Goal: Information Seeking & Learning: Learn about a topic

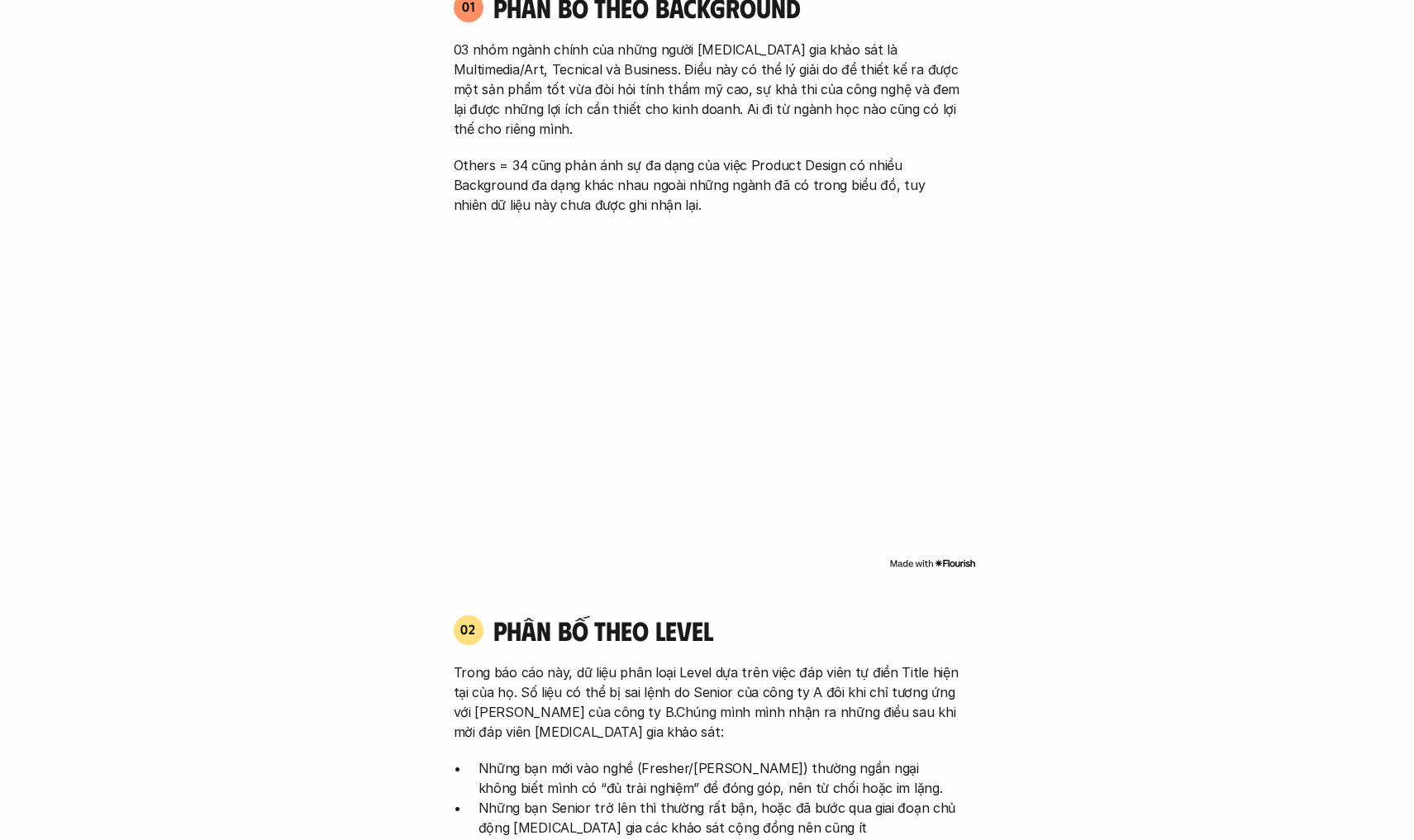
scroll to position [1028, 0]
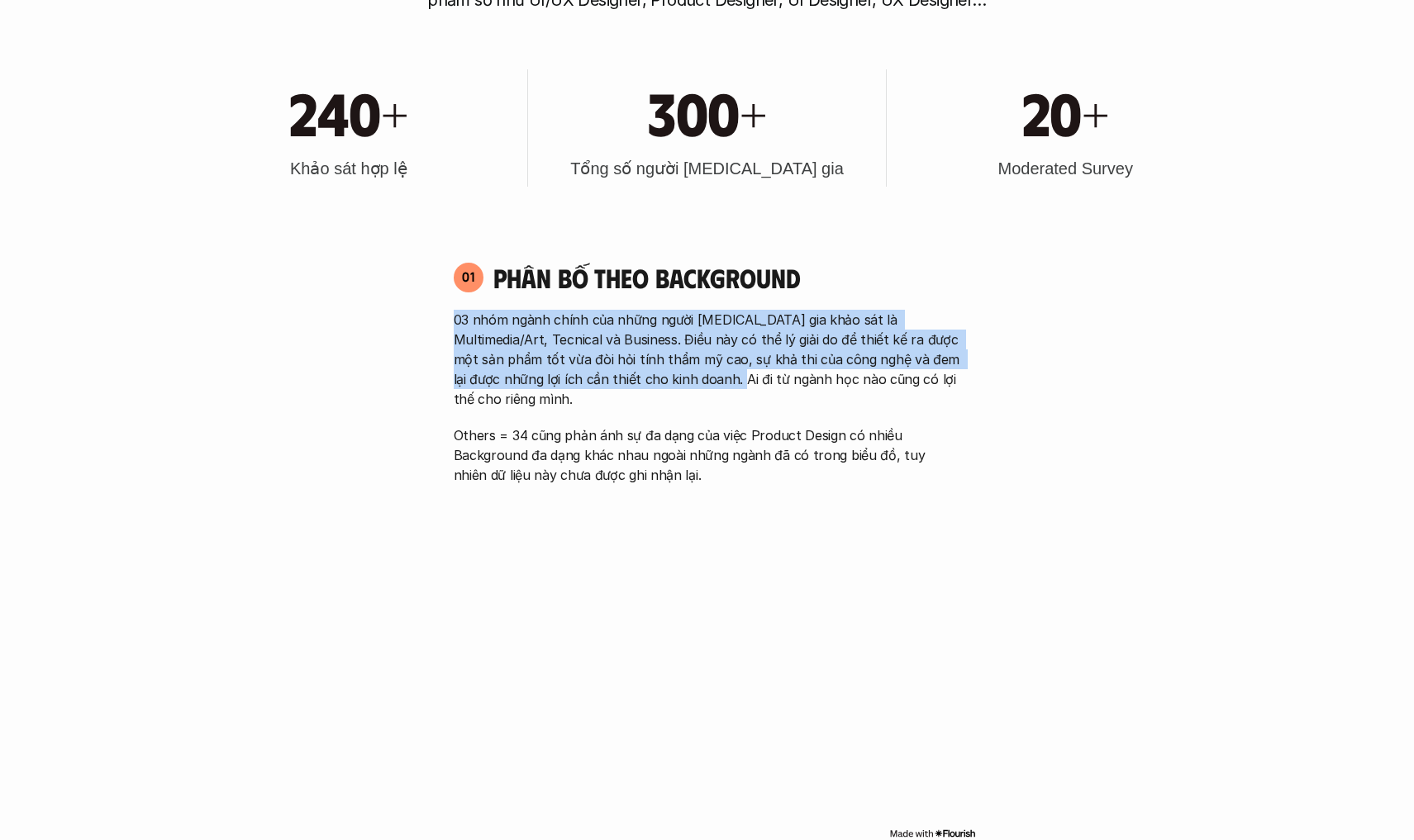
drag, startPoint x: 451, startPoint y: 317, endPoint x: 684, endPoint y: 374, distance: 239.9
click at [683, 374] on div "01 Phân bố theo background 03 nhóm ngành chính của những người tham gia khảo sá…" at bounding box center [708, 373] width 537 height 224
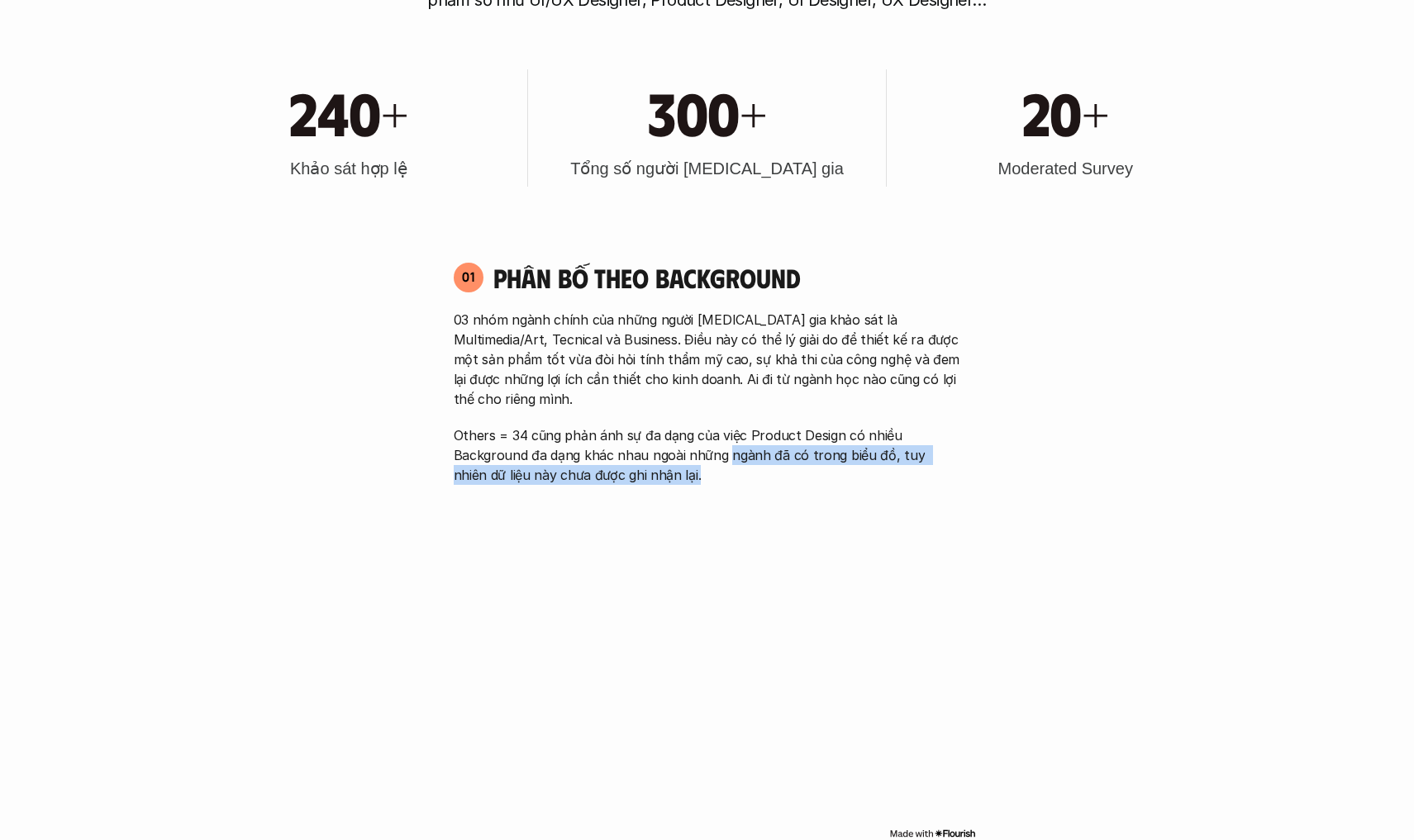
click at [733, 444] on p "Others = 34 cũng phản ánh sự đa dạng của việc Product Design có nhiều Backgroun…" at bounding box center [707, 455] width 507 height 59
click at [897, 470] on div "01 Phân bố theo background 03 nhóm ngành chính của những người tham gia khảo sá…" at bounding box center [708, 551] width 537 height 615
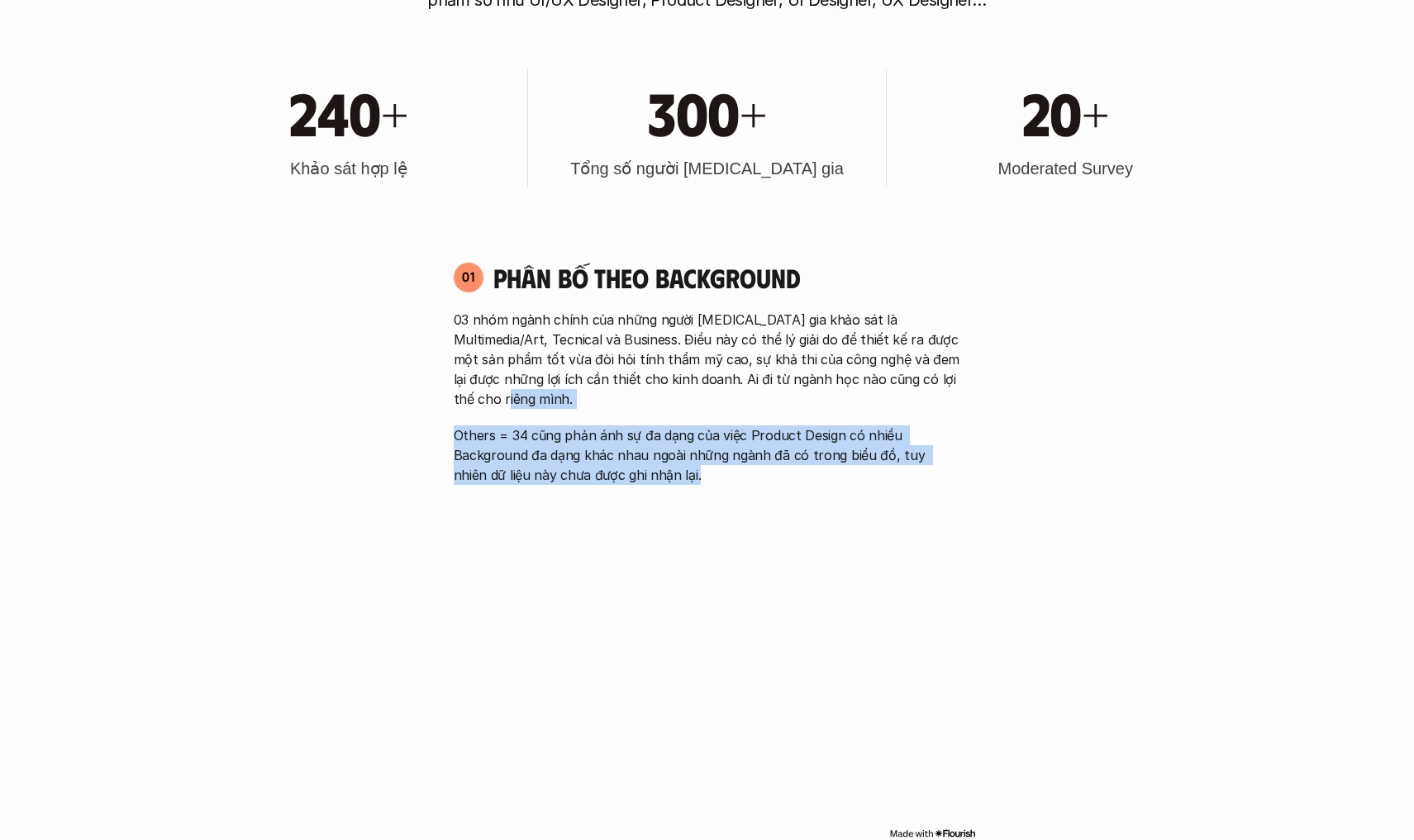
drag, startPoint x: 1009, startPoint y: 445, endPoint x: 1041, endPoint y: 397, distance: 57.7
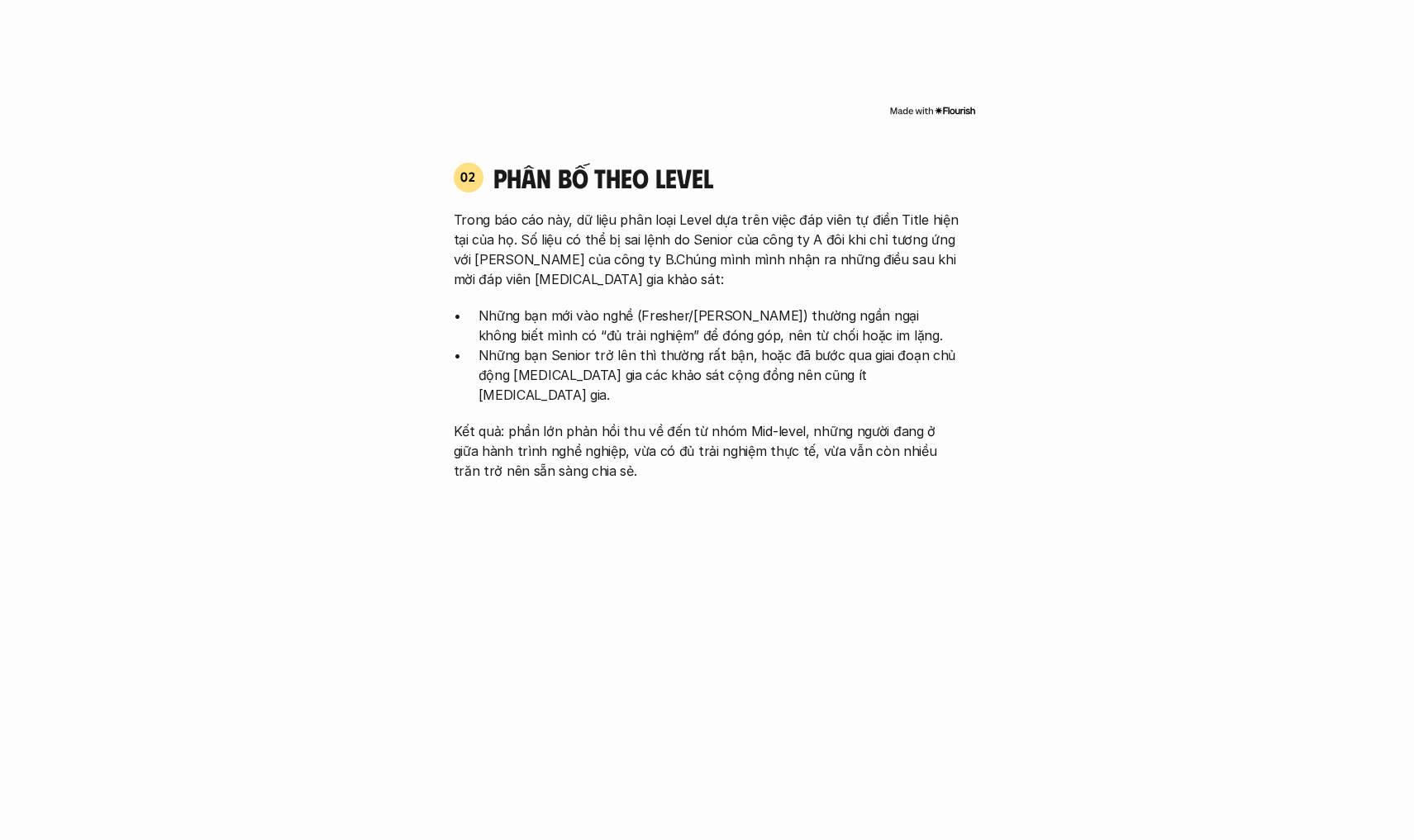
scroll to position [1749, 0]
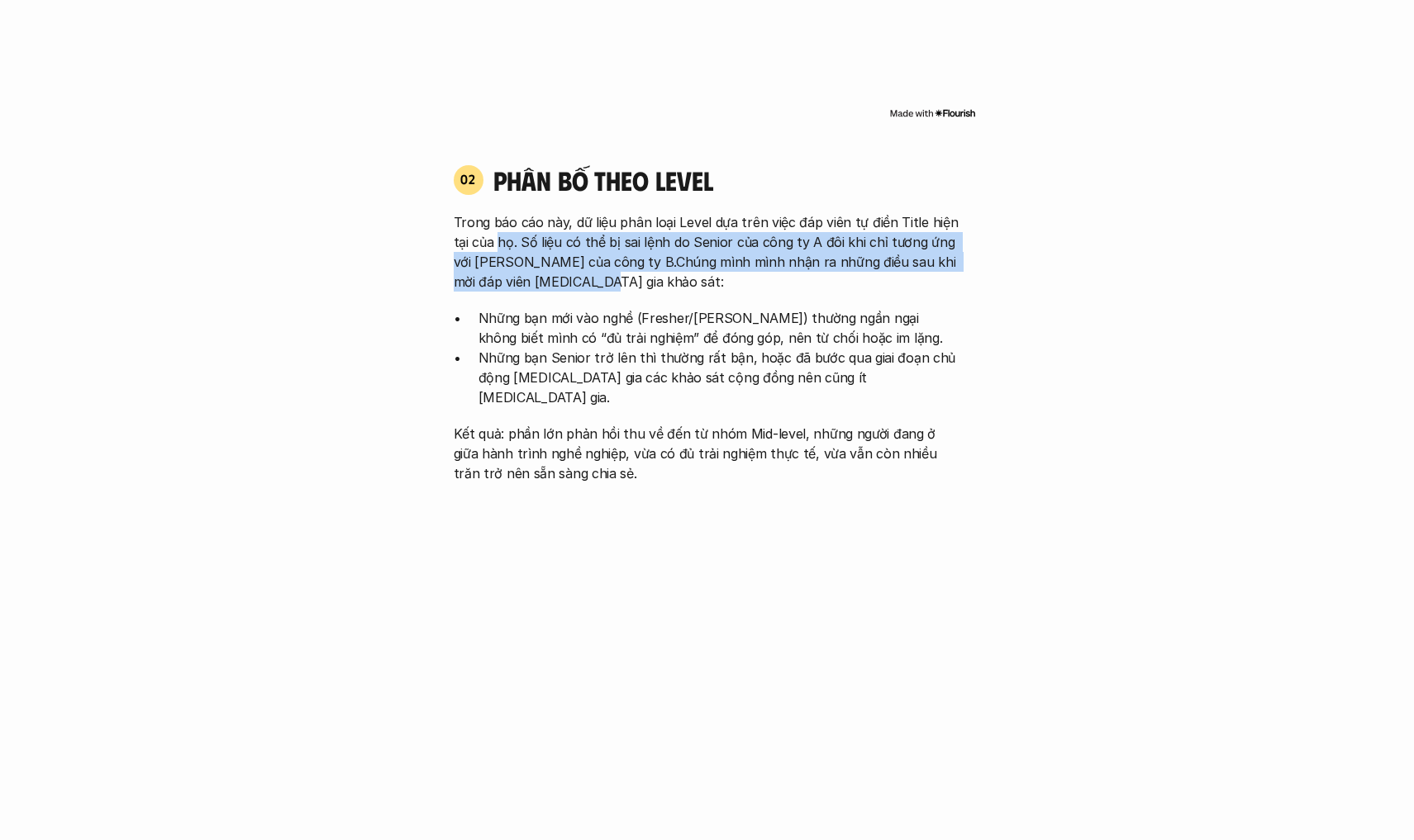
drag, startPoint x: 528, startPoint y: 230, endPoint x: 581, endPoint y: 261, distance: 61.4
click at [581, 261] on p "Trong báo cáo này, dữ liệu phân loại Level dựa trên việc đáp viên tự điền Title…" at bounding box center [707, 251] width 507 height 79
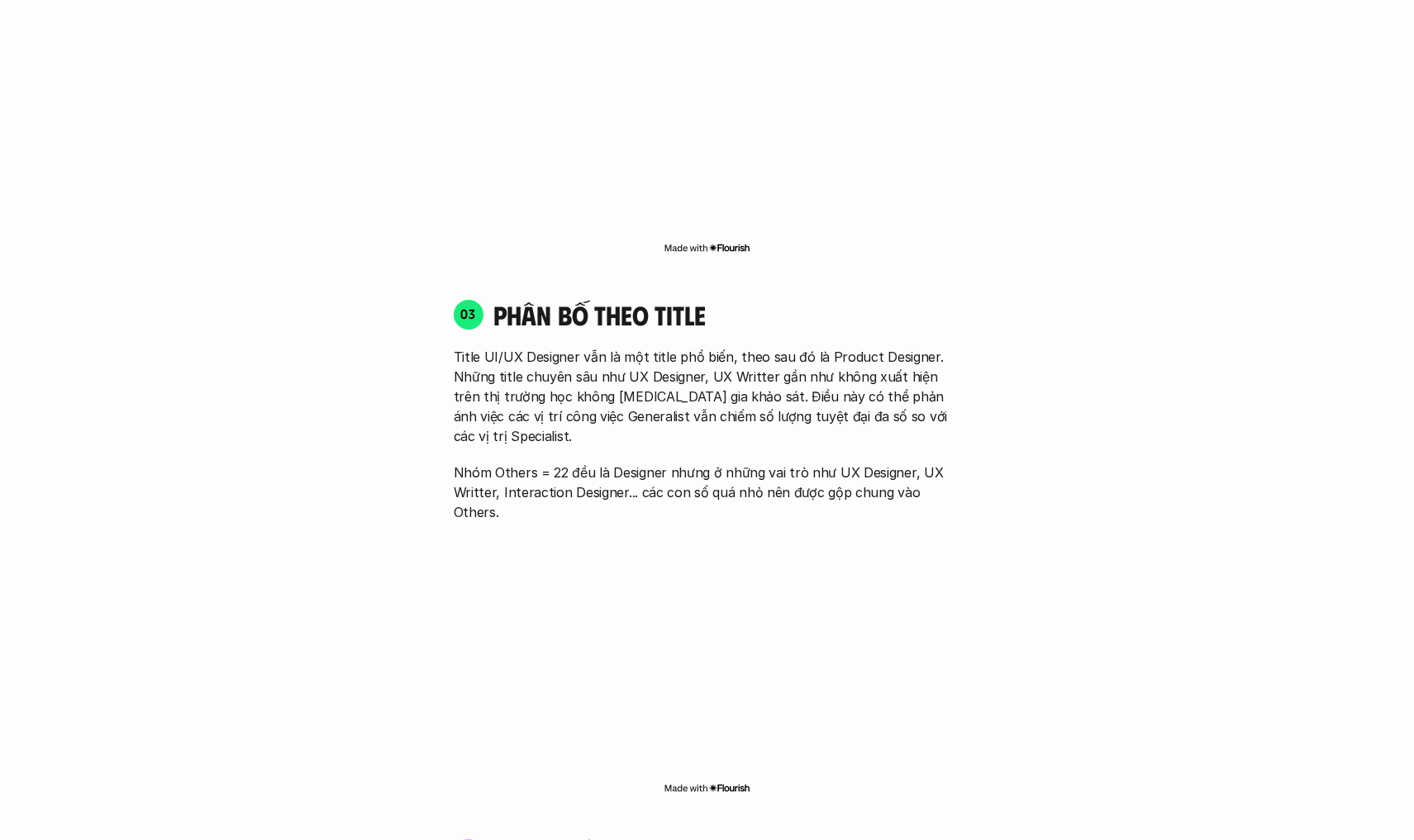
scroll to position [2353, 0]
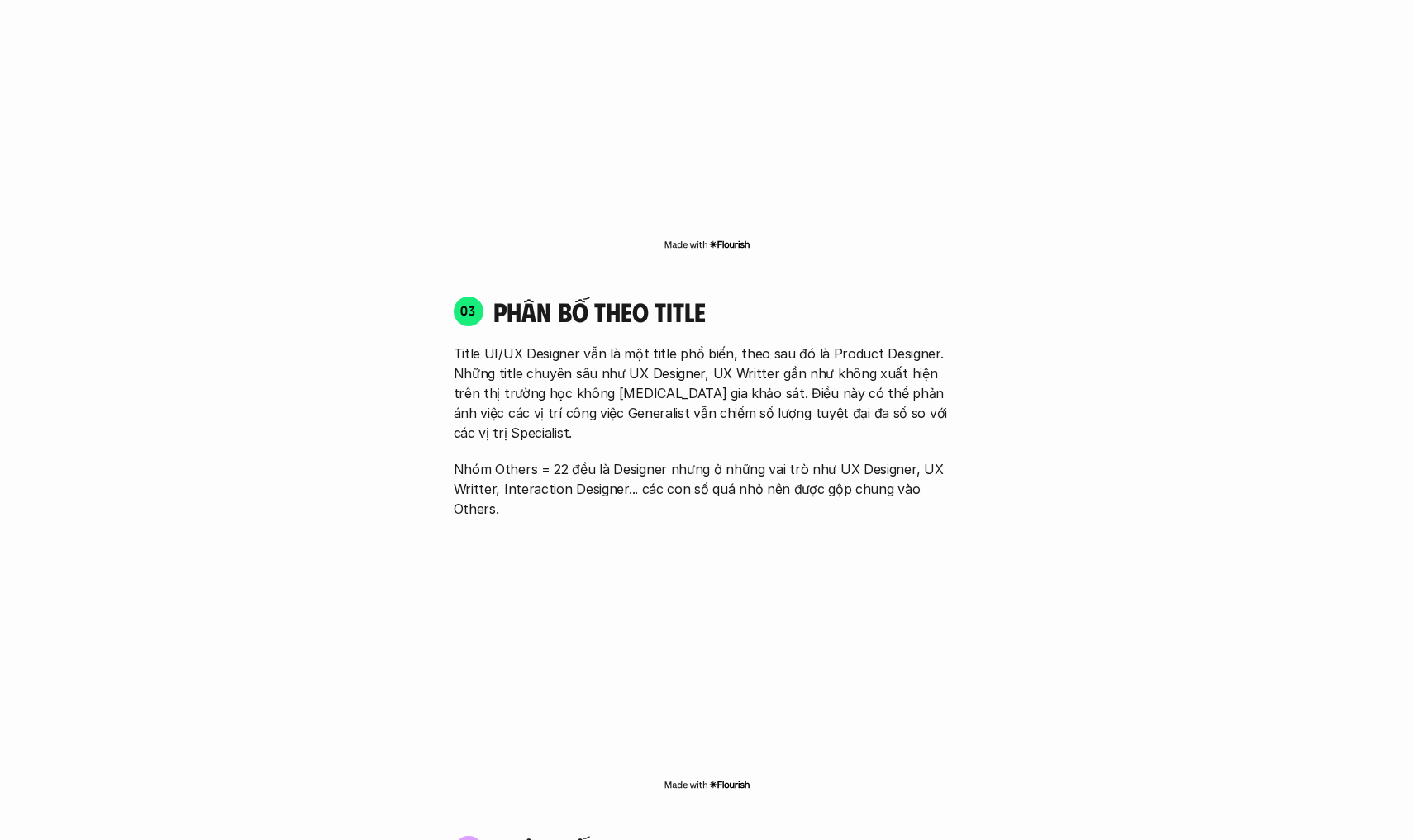
drag, startPoint x: 996, startPoint y: 337, endPoint x: 997, endPoint y: 291, distance: 46.0
click at [997, 291] on div "01 Phân bố theo background 03 nhóm ngành chính của những người tham gia khảo sá…" at bounding box center [707, 430] width 1057 height 3022
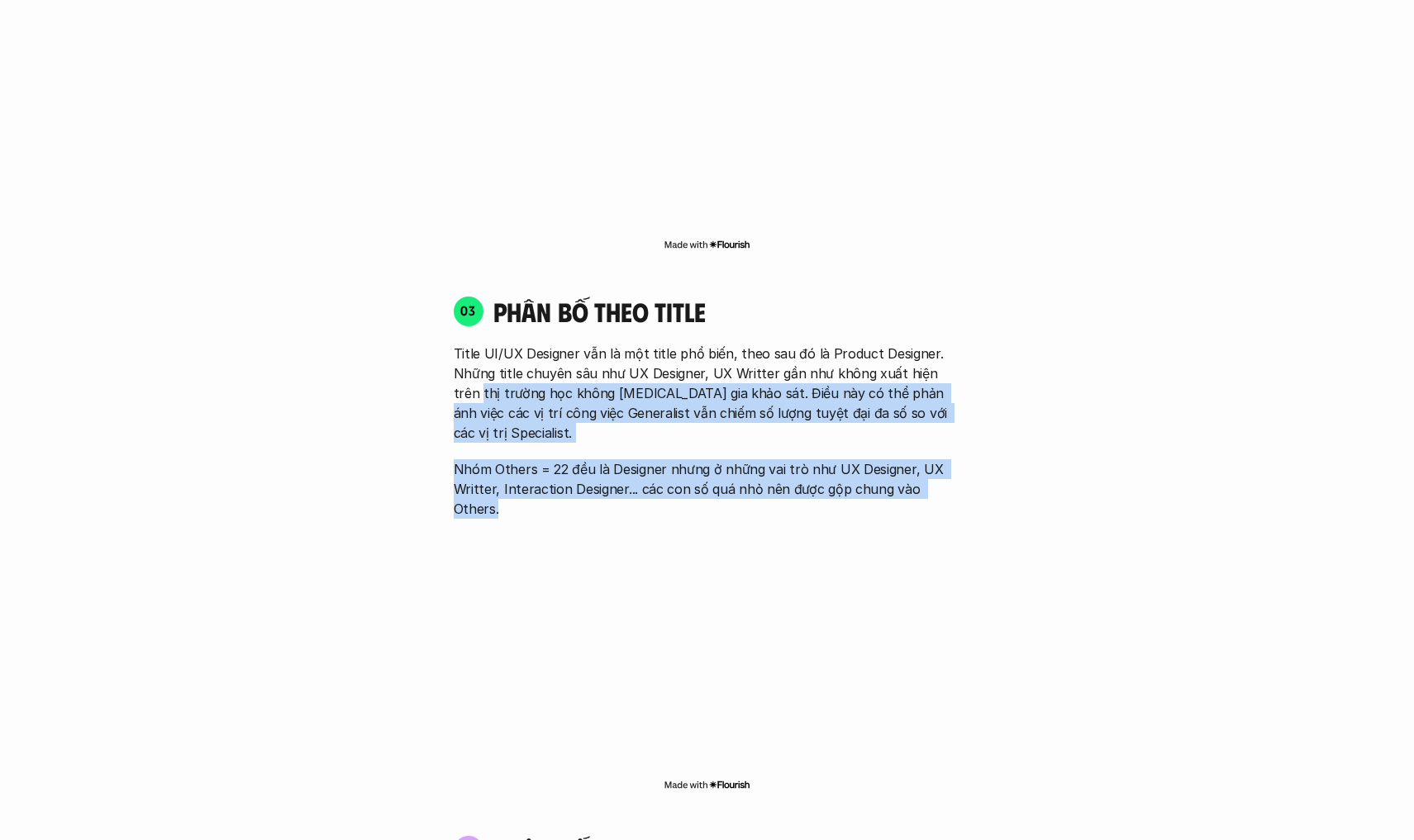
drag, startPoint x: 980, startPoint y: 428, endPoint x: 1028, endPoint y: 331, distance: 108.2
click at [1028, 331] on div "01 Phân bố theo background 03 nhóm ngành chính của những người tham gia khảo sá…" at bounding box center [707, 430] width 1057 height 3022
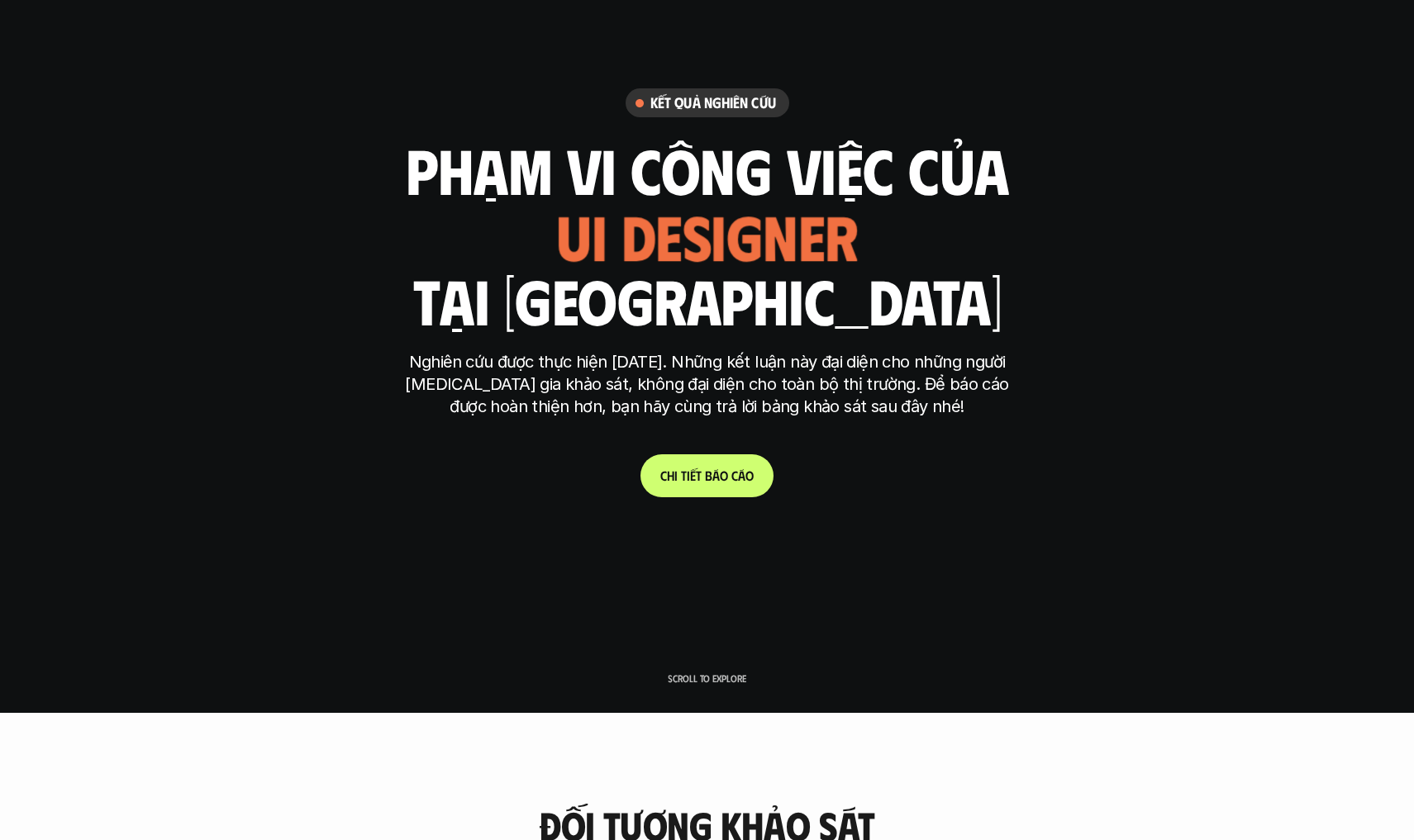
scroll to position [129, 1]
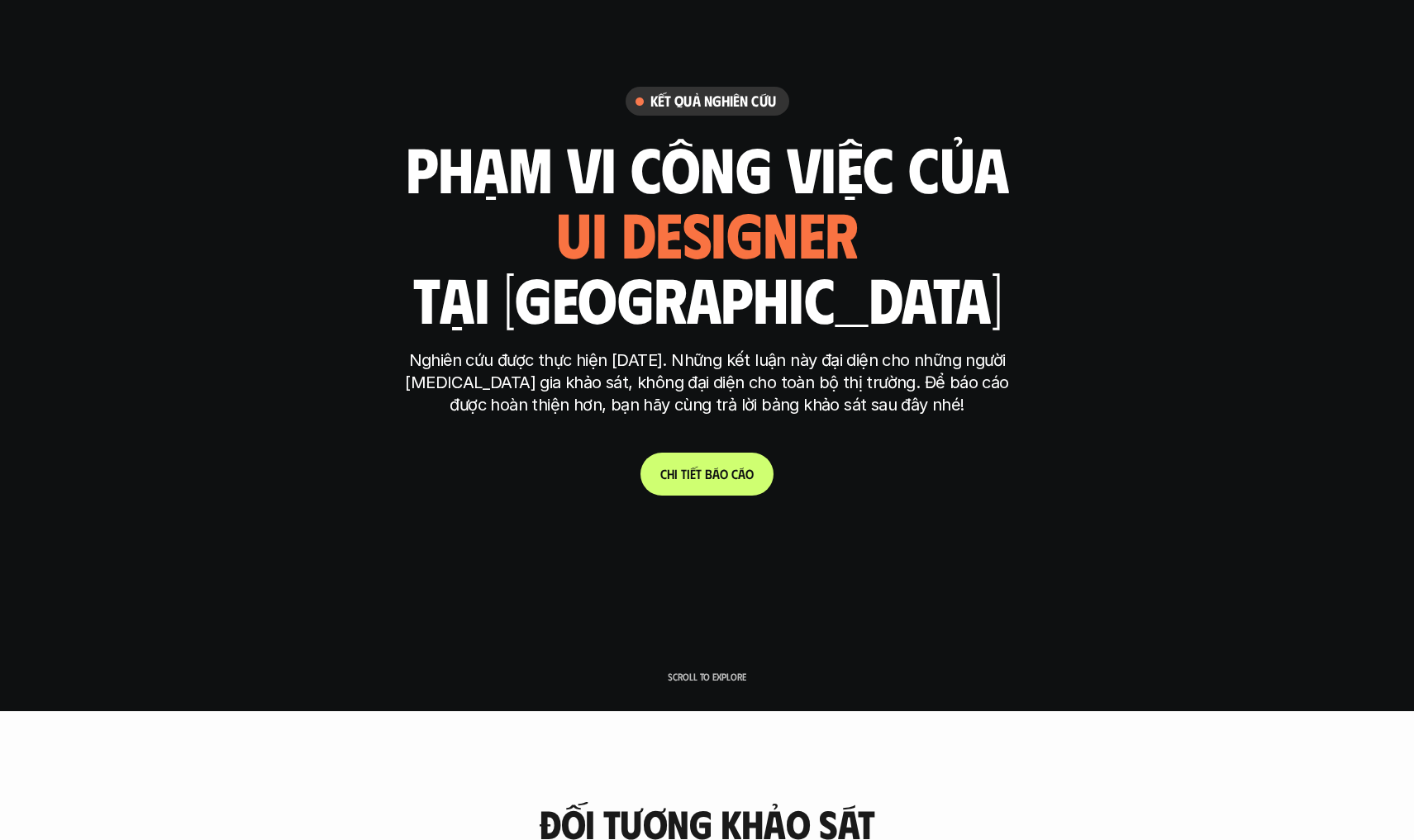
click at [728, 490] on link "C h i t i ế t b á o c á o" at bounding box center [706, 474] width 133 height 43
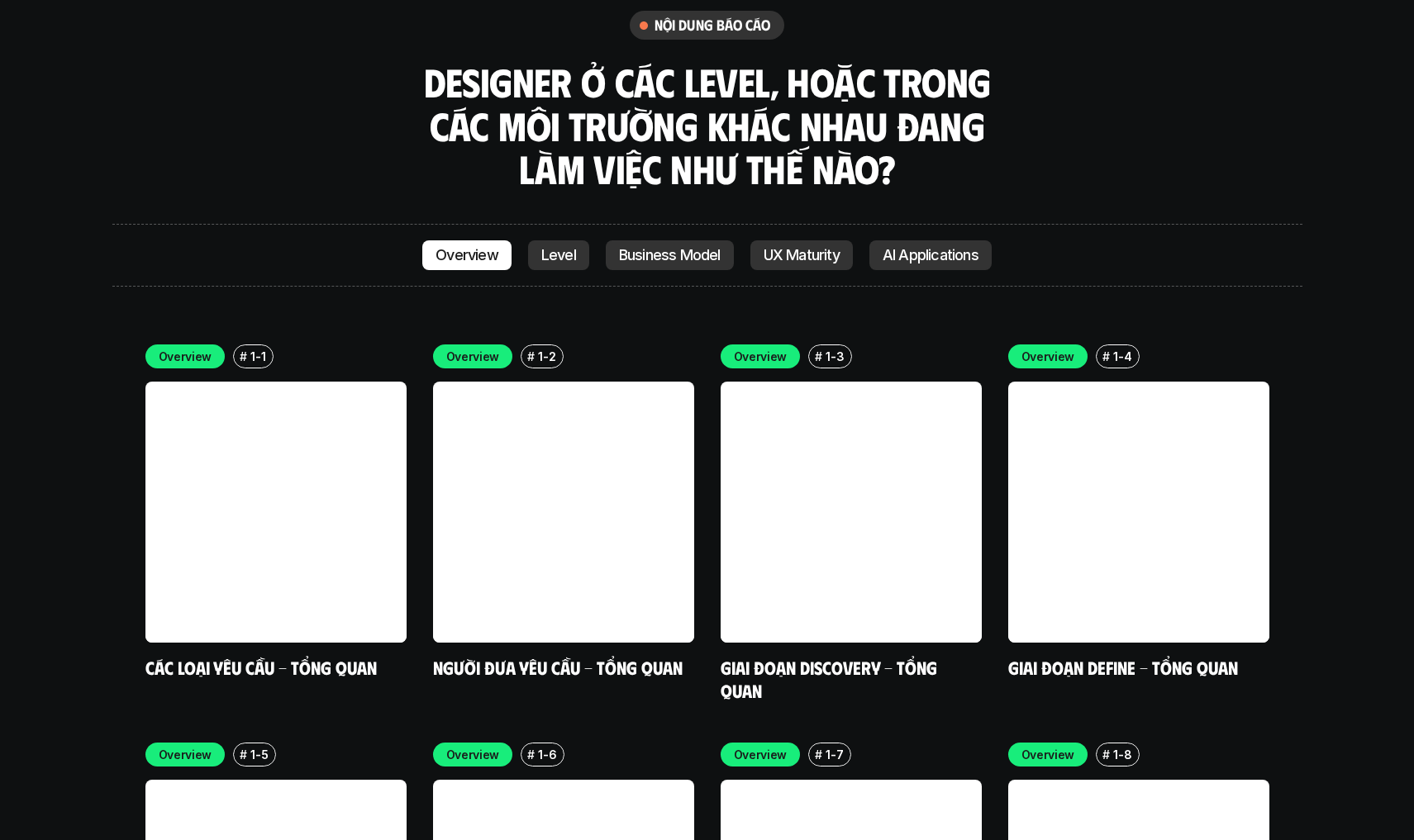
scroll to position [4727, 0]
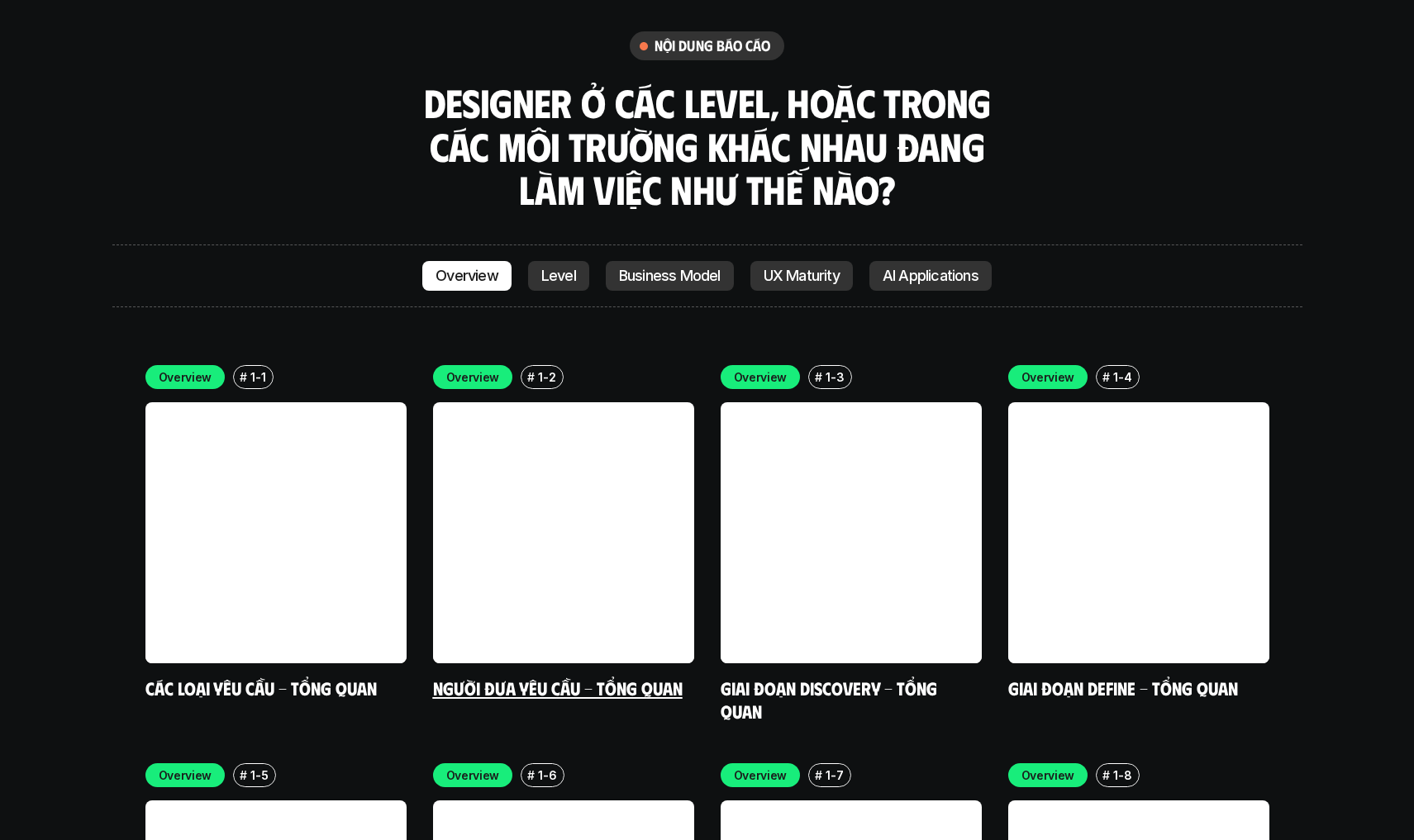
click at [487, 403] on link at bounding box center [564, 533] width 261 height 261
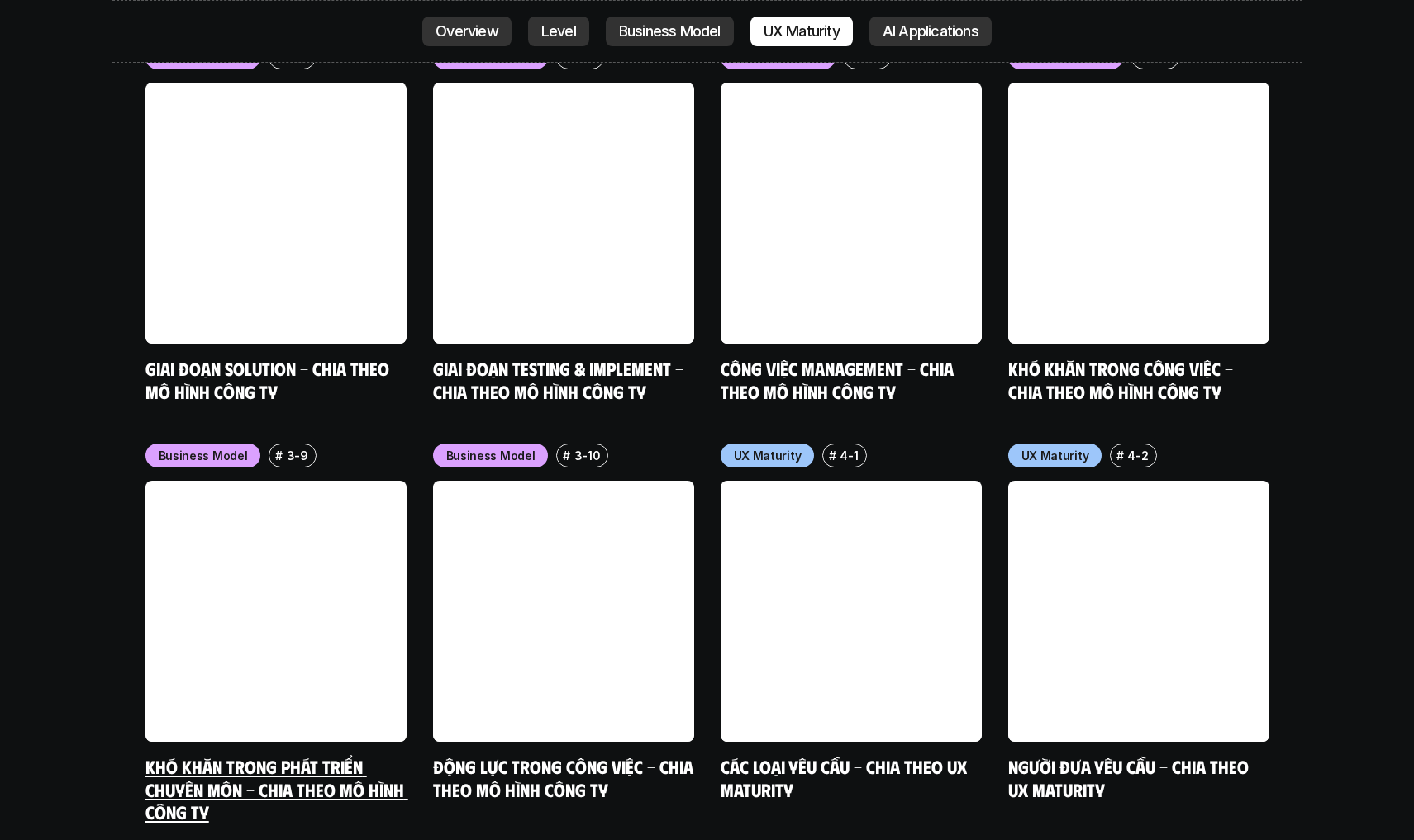
scroll to position [7499, 0]
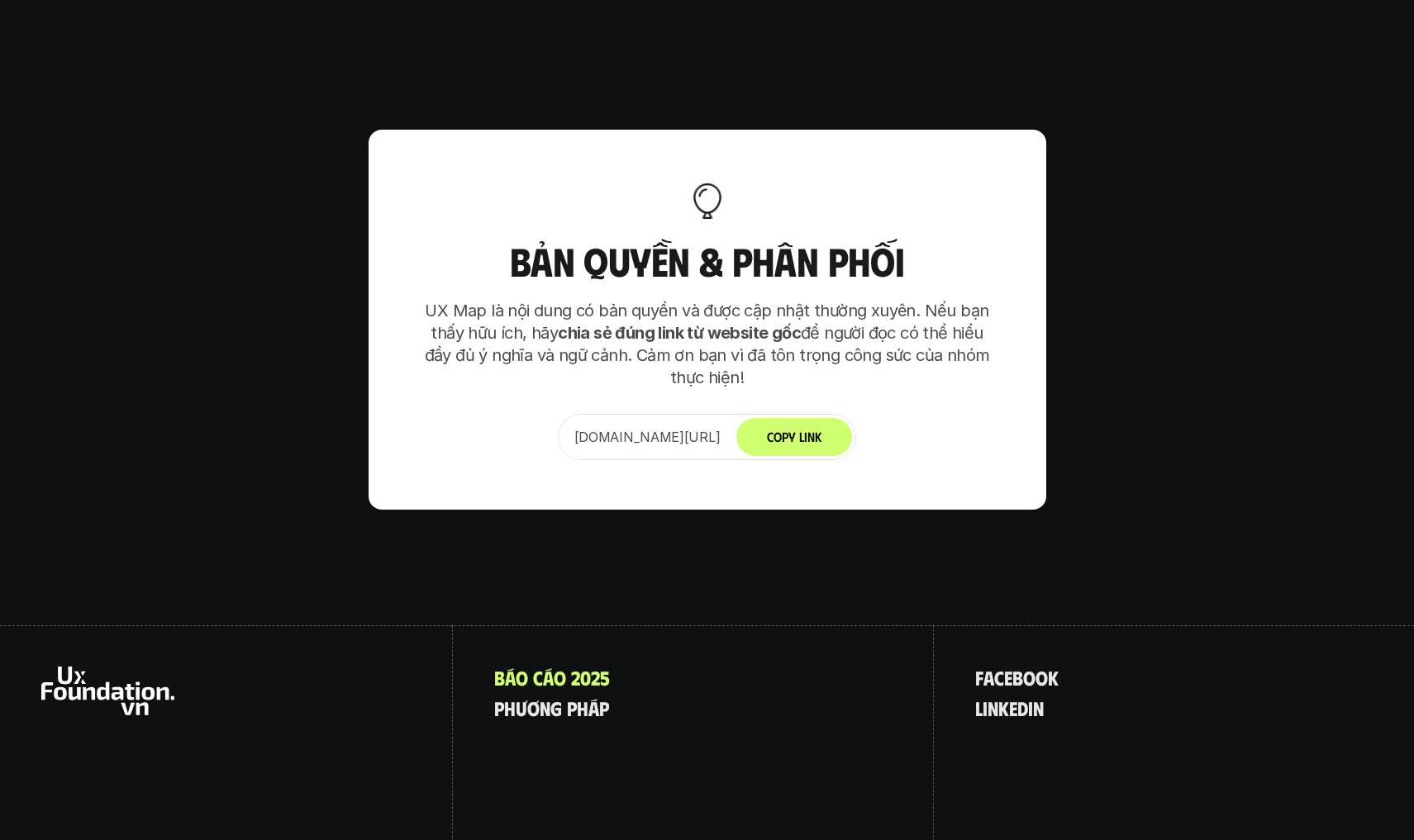
scroll to position [10362, 0]
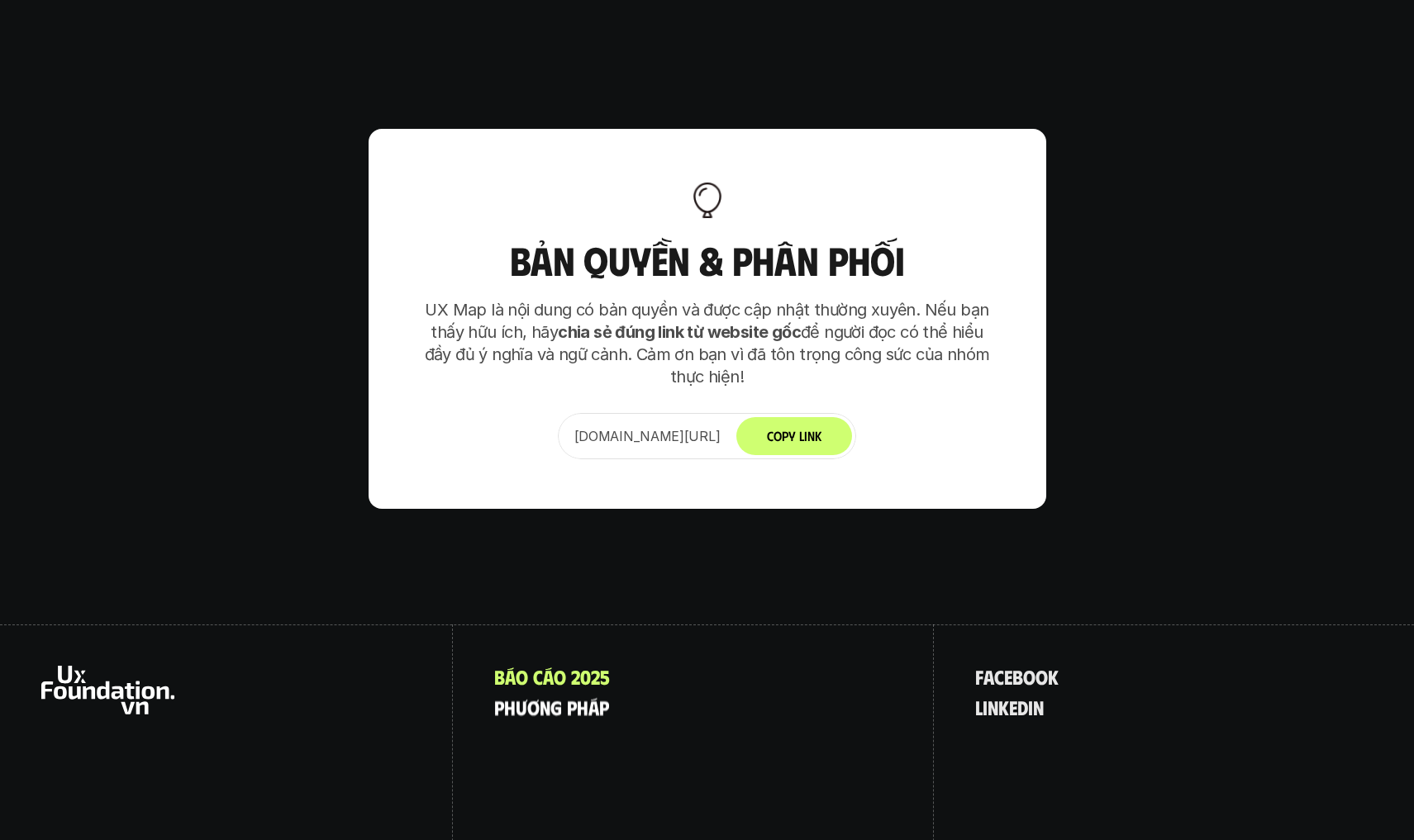
click at [550, 697] on p "p h ư ơ n g p h á p" at bounding box center [551, 707] width 115 height 22
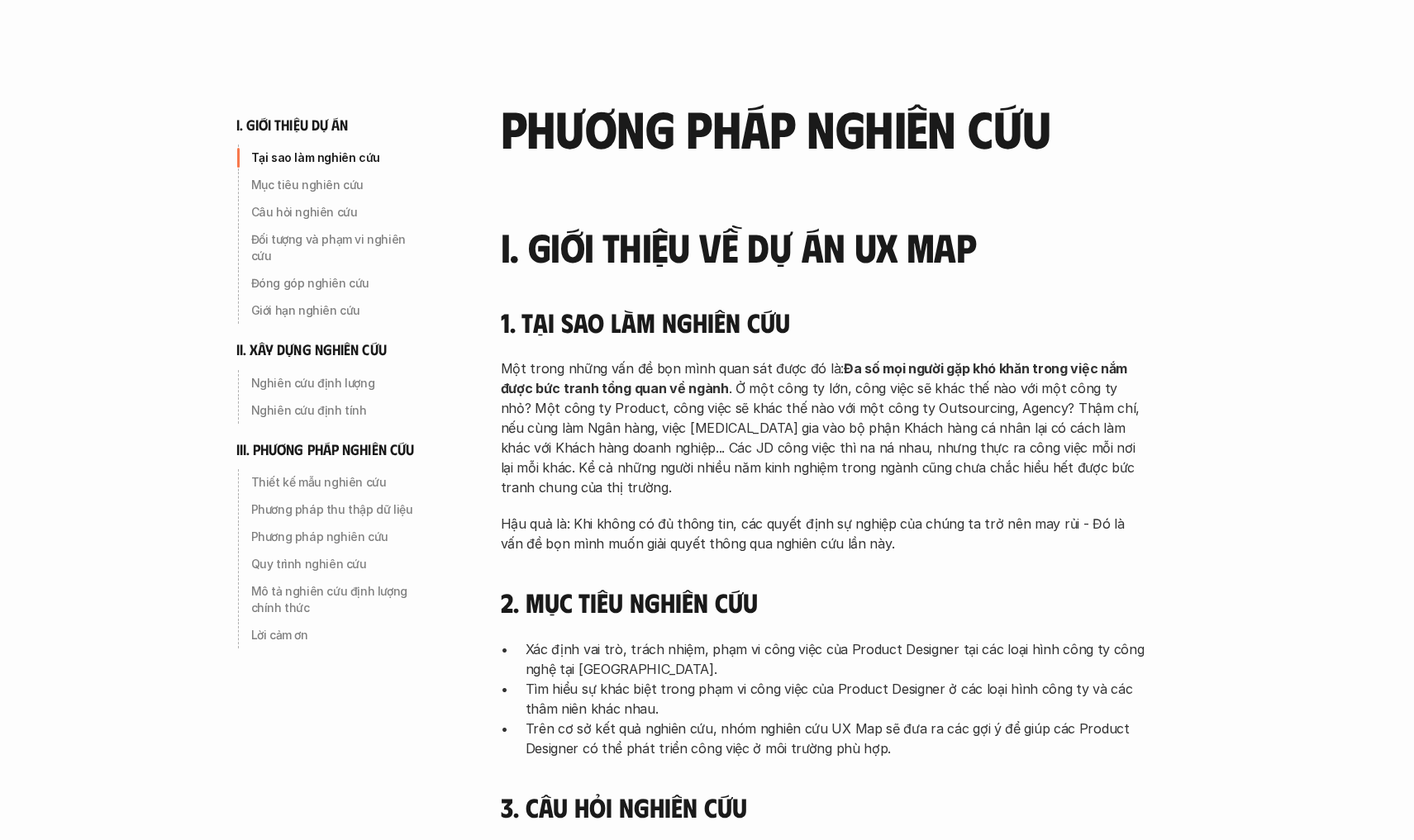
scroll to position [40, 0]
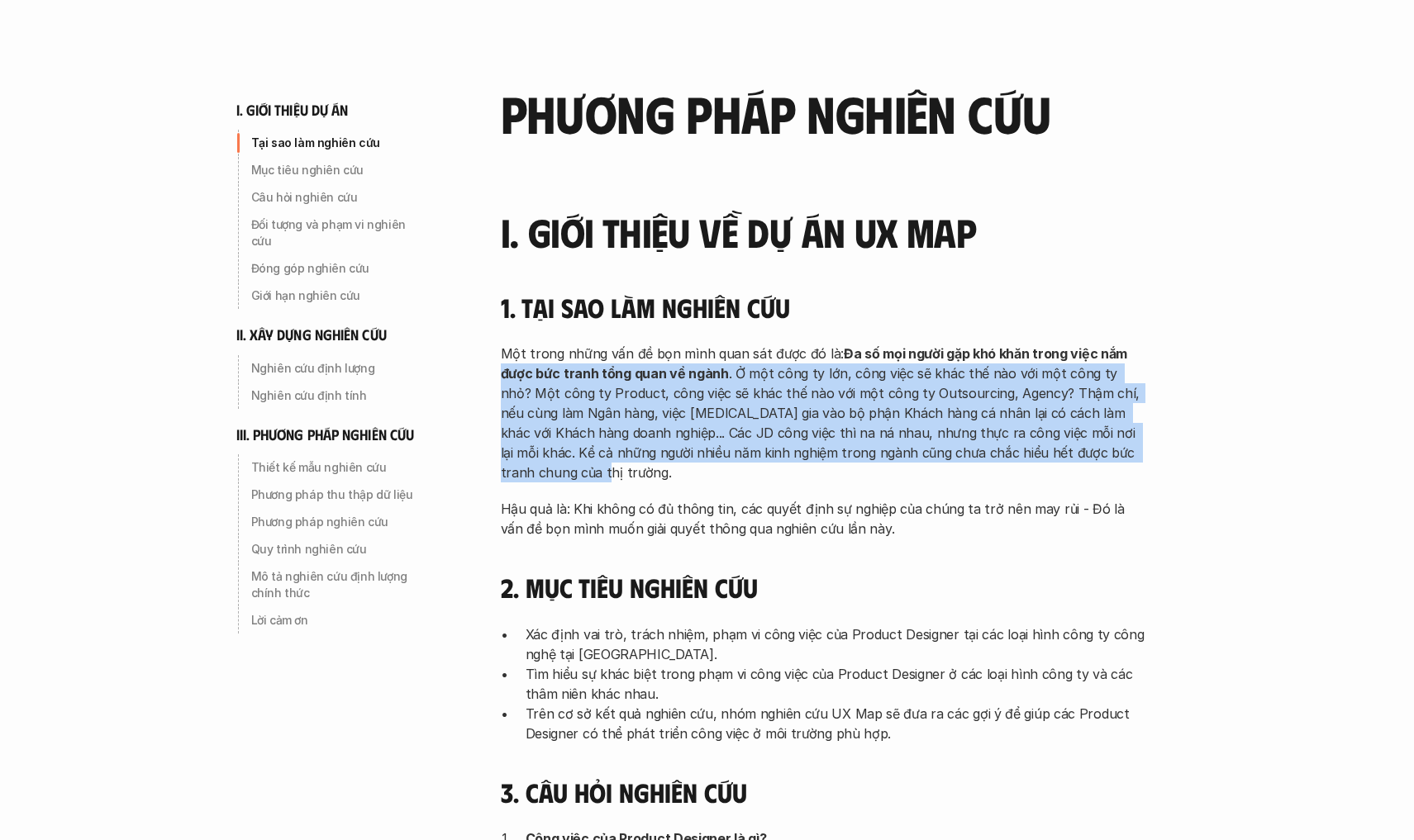
drag, startPoint x: 544, startPoint y: 462, endPoint x: 504, endPoint y: 380, distance: 91.2
click at [504, 380] on p "Một trong những vấn đề bọn mình quan sát được đó là: Đa số mọi người gặp khó kh…" at bounding box center [823, 413] width 644 height 139
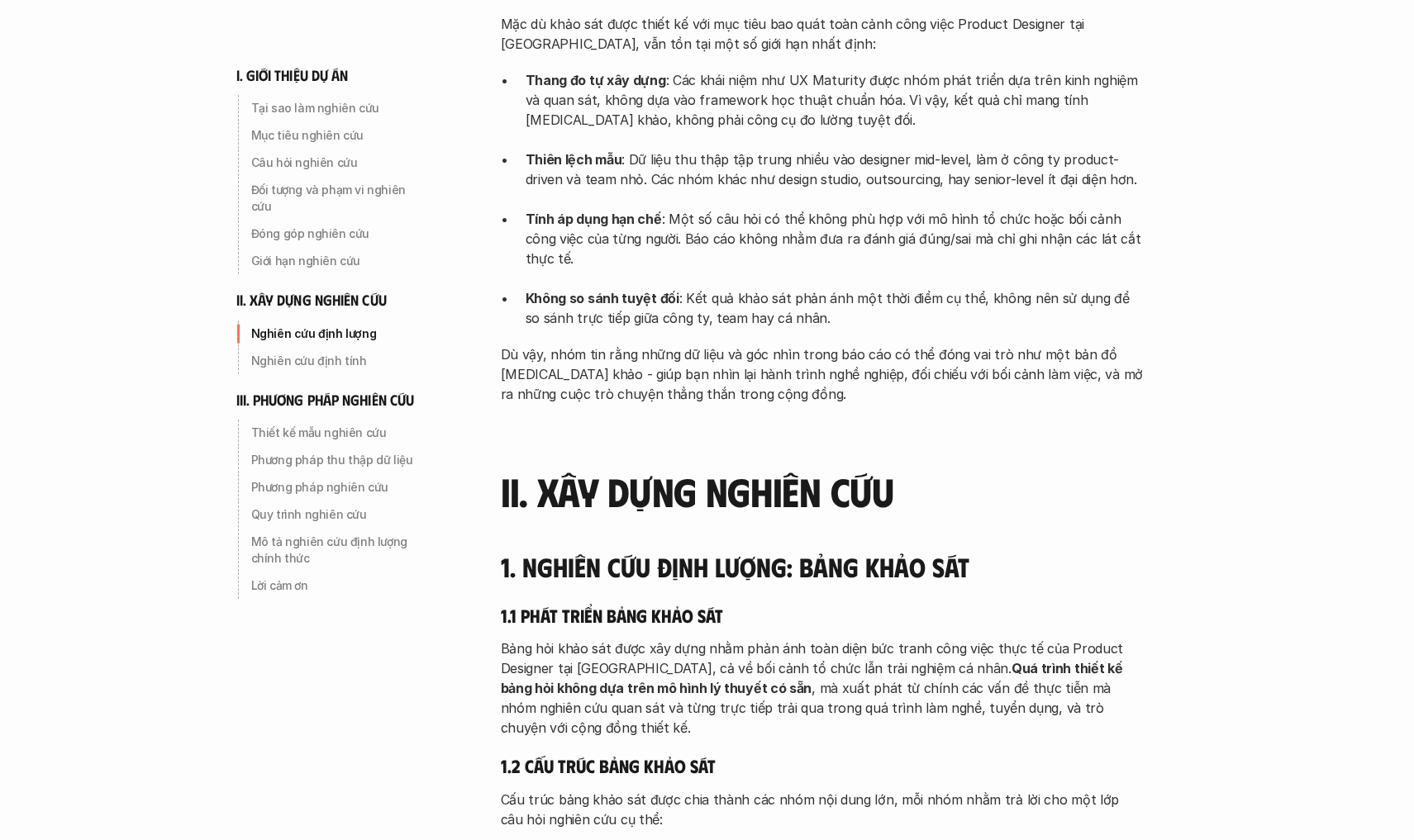
scroll to position [2477, 0]
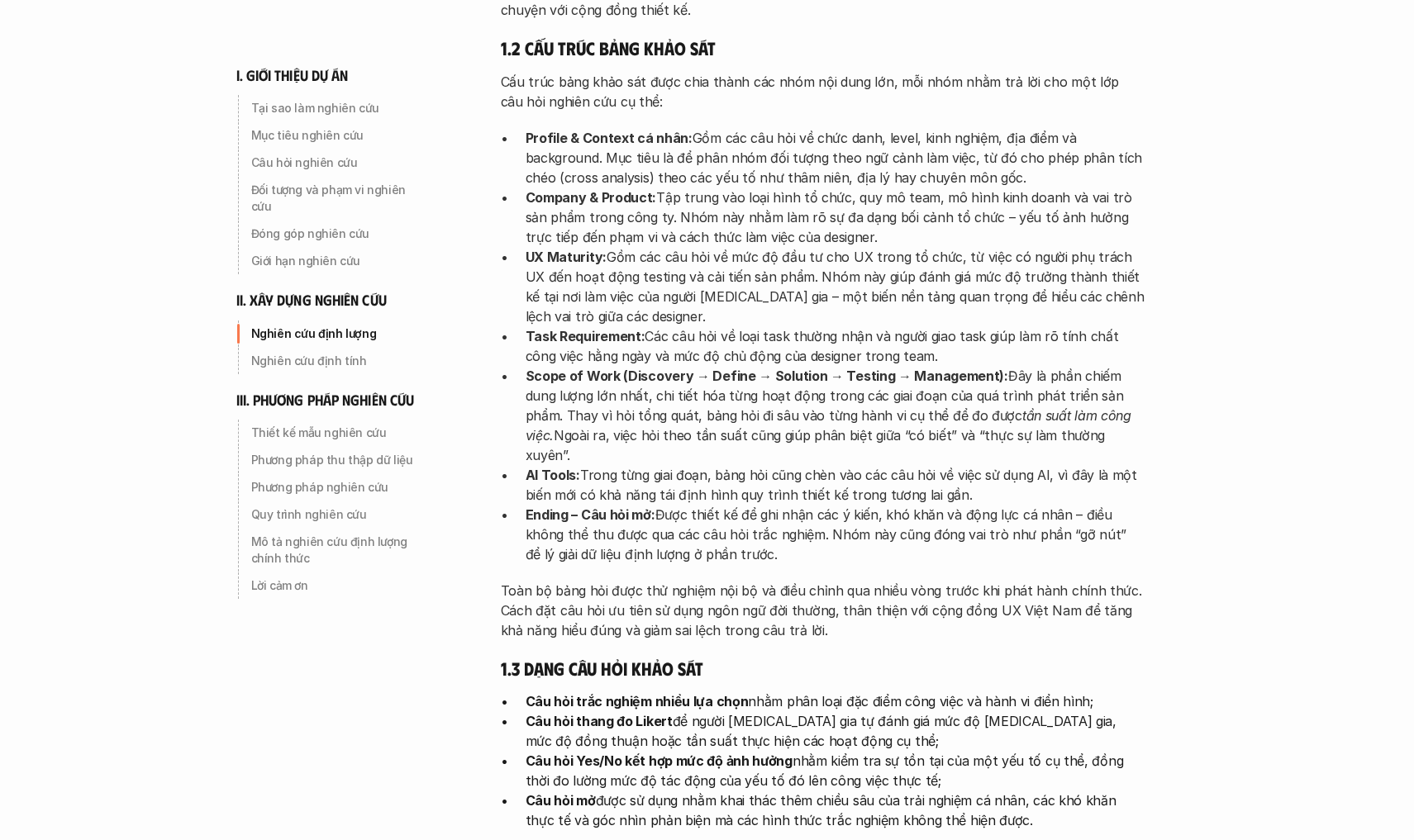
drag, startPoint x: 1187, startPoint y: 440, endPoint x: 1203, endPoint y: 299, distance: 141.9
click at [1203, 299] on div "phương pháp nghiên cứu I. Giới thiệu về dự án UX Map 1. Tại sao làm nghiên cứu …" at bounding box center [839, 488] width 744 height 5931
click at [986, 465] on p "AI Tools: Trong từng giai đoạn, bảng hỏi cũng chèn vào các câu hỏi về việc sử d…" at bounding box center [835, 485] width 620 height 40
drag, startPoint x: 783, startPoint y: 470, endPoint x: 1050, endPoint y: 318, distance: 307.2
click at [1050, 318] on ul "Profile & Context cá nhân: Gồm các câu hỏi về chức danh, level, kinh nghiệm, đị…" at bounding box center [823, 346] width 644 height 437
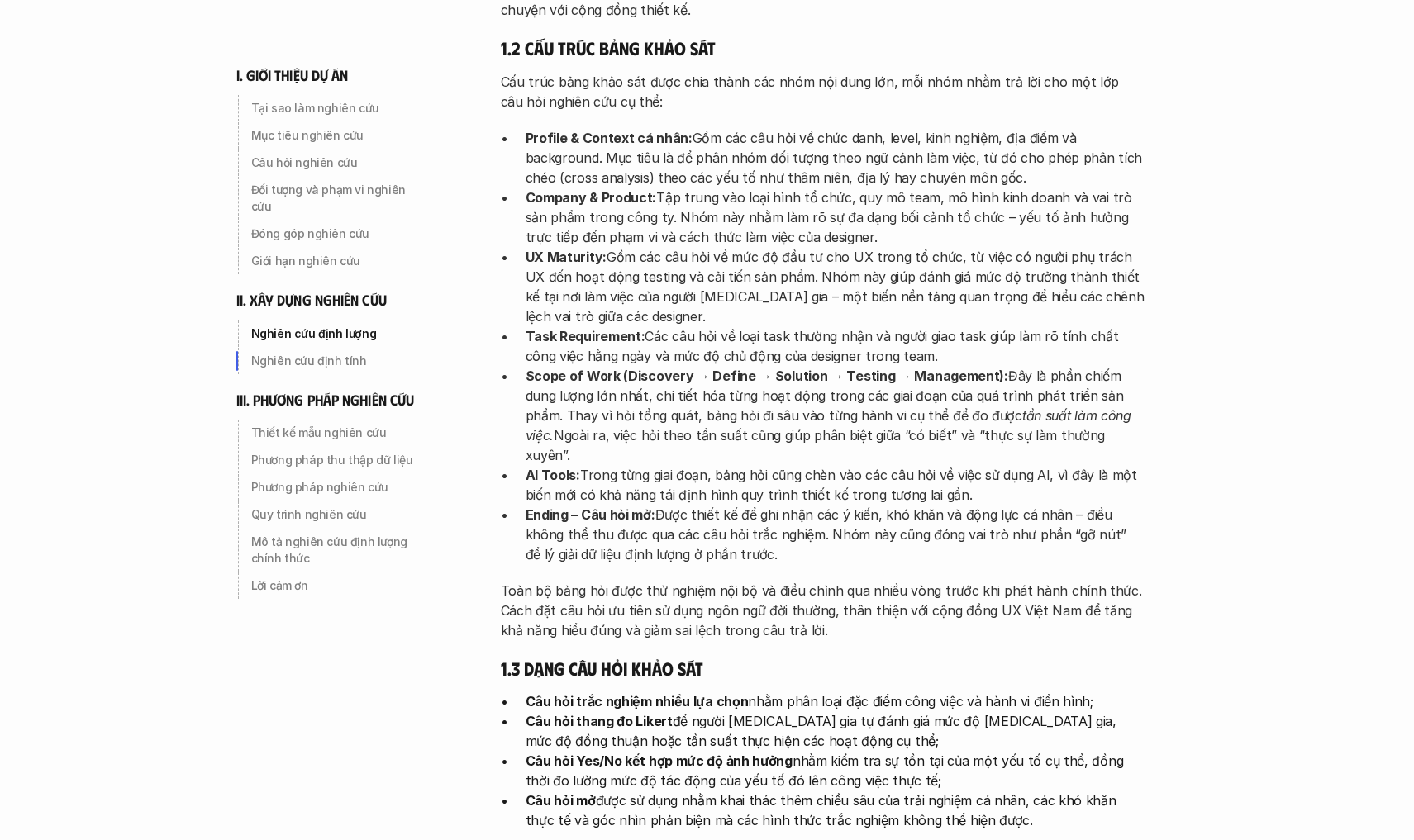
scroll to position [2809, 0]
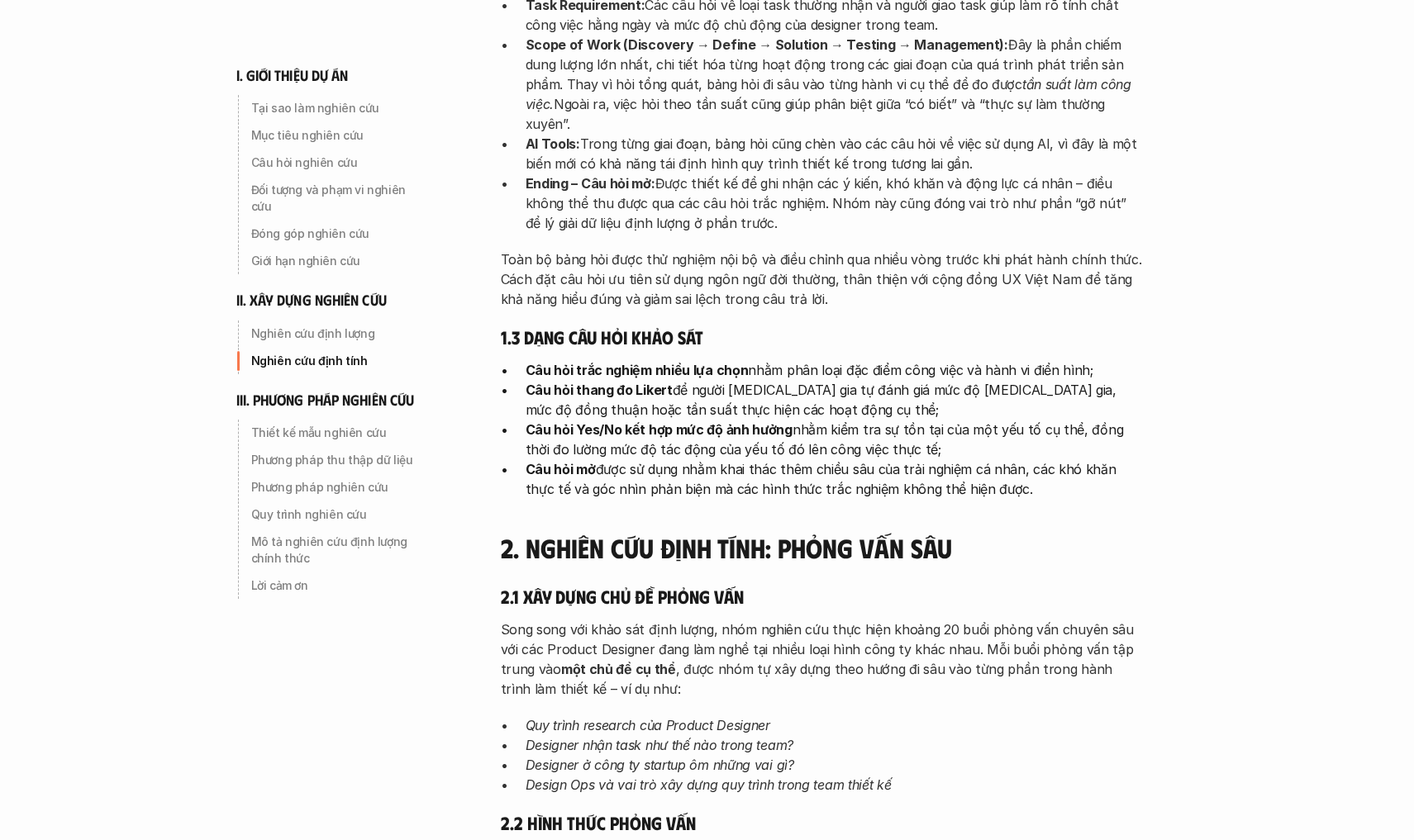
drag, startPoint x: 1115, startPoint y: 419, endPoint x: 1168, endPoint y: 246, distance: 180.9
click at [1168, 246] on div "phương pháp nghiên cứu I. Giới thiệu về dự án UX Map 1. Tại sao làm nghiên cứu …" at bounding box center [839, 157] width 744 height 5931
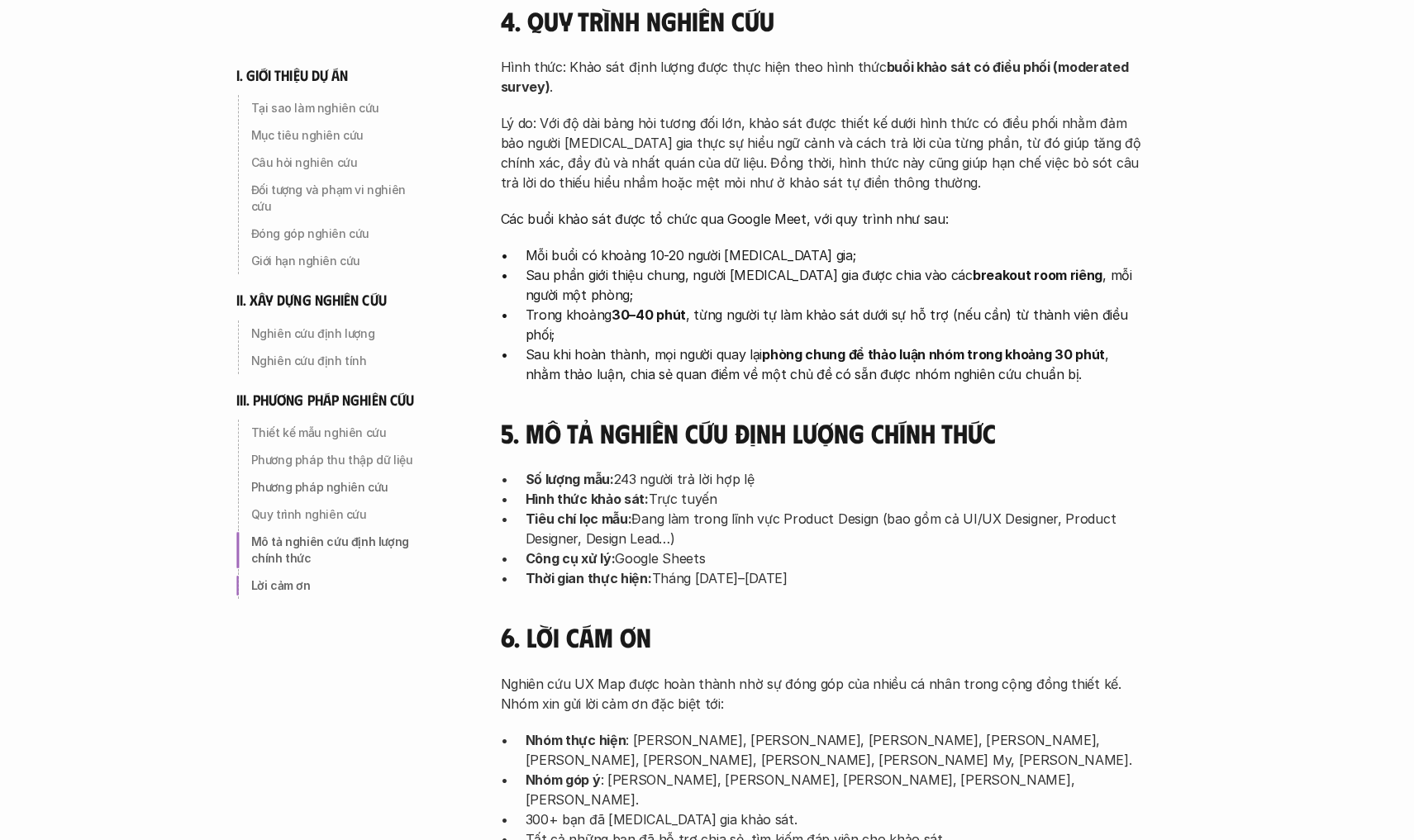
scroll to position [4927, 0]
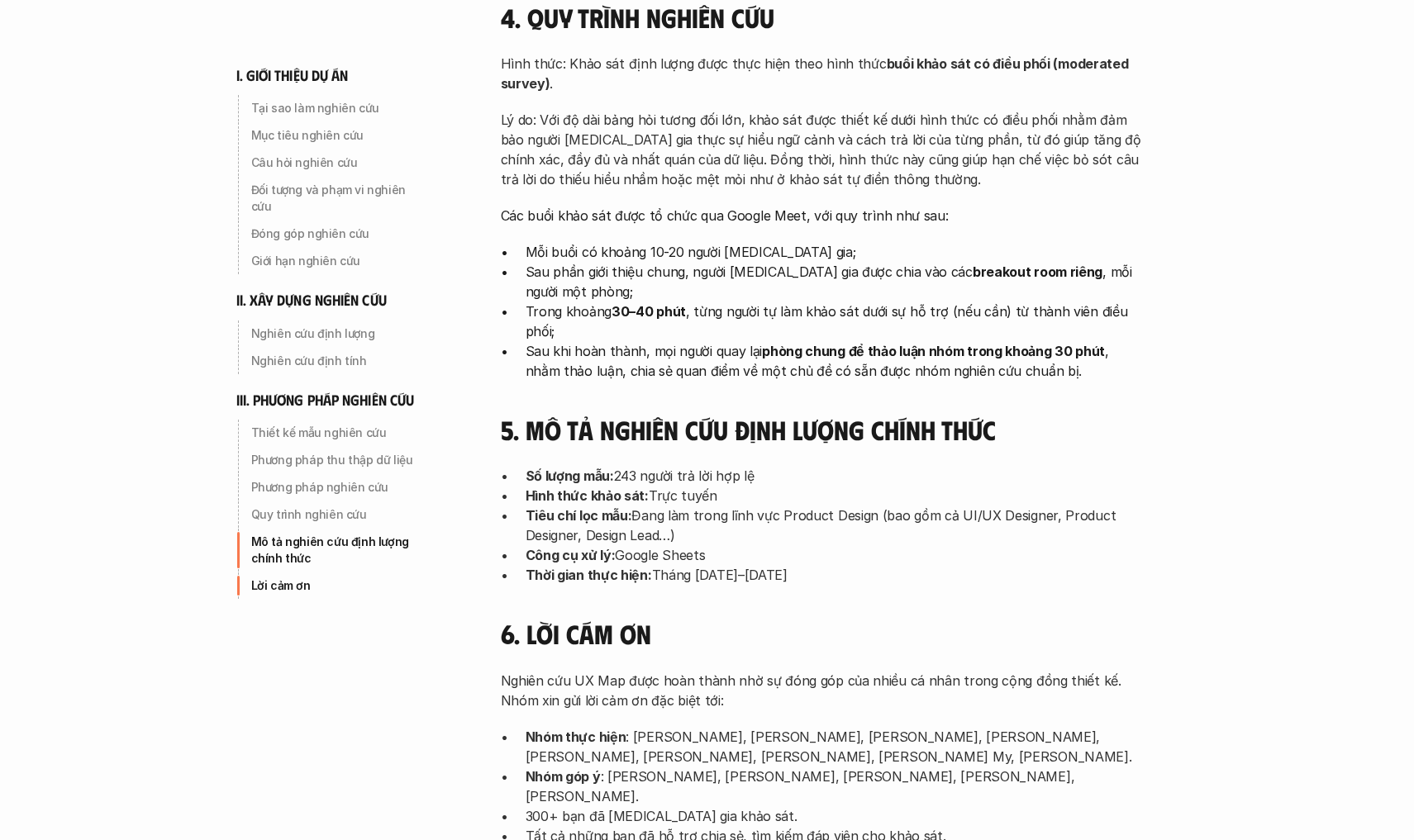
drag, startPoint x: 1197, startPoint y: 383, endPoint x: 1201, endPoint y: 266, distance: 117.1
click at [1096, 506] on p "Tiêu chí lọc mẫu: [PERSON_NAME] làm trong lĩnh vực Product Design (bao gồm cả U…" at bounding box center [835, 526] width 620 height 40
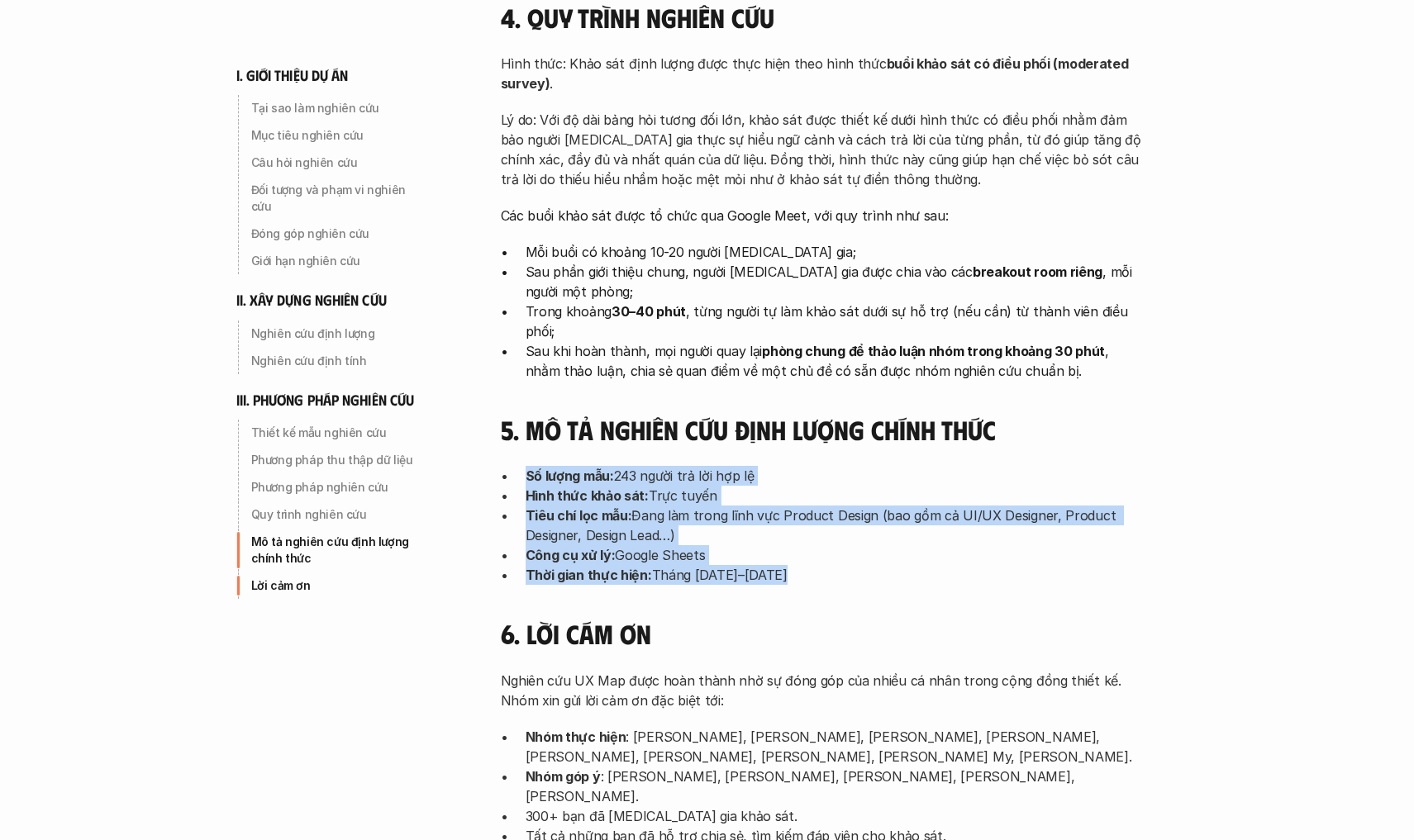
drag, startPoint x: 877, startPoint y: 444, endPoint x: 1027, endPoint y: 314, distance: 198.5
click at [622, 506] on p "Tiêu chí lọc mẫu: [PERSON_NAME] làm trong lĩnh vực Product Design (bao gồm cả U…" at bounding box center [835, 526] width 620 height 40
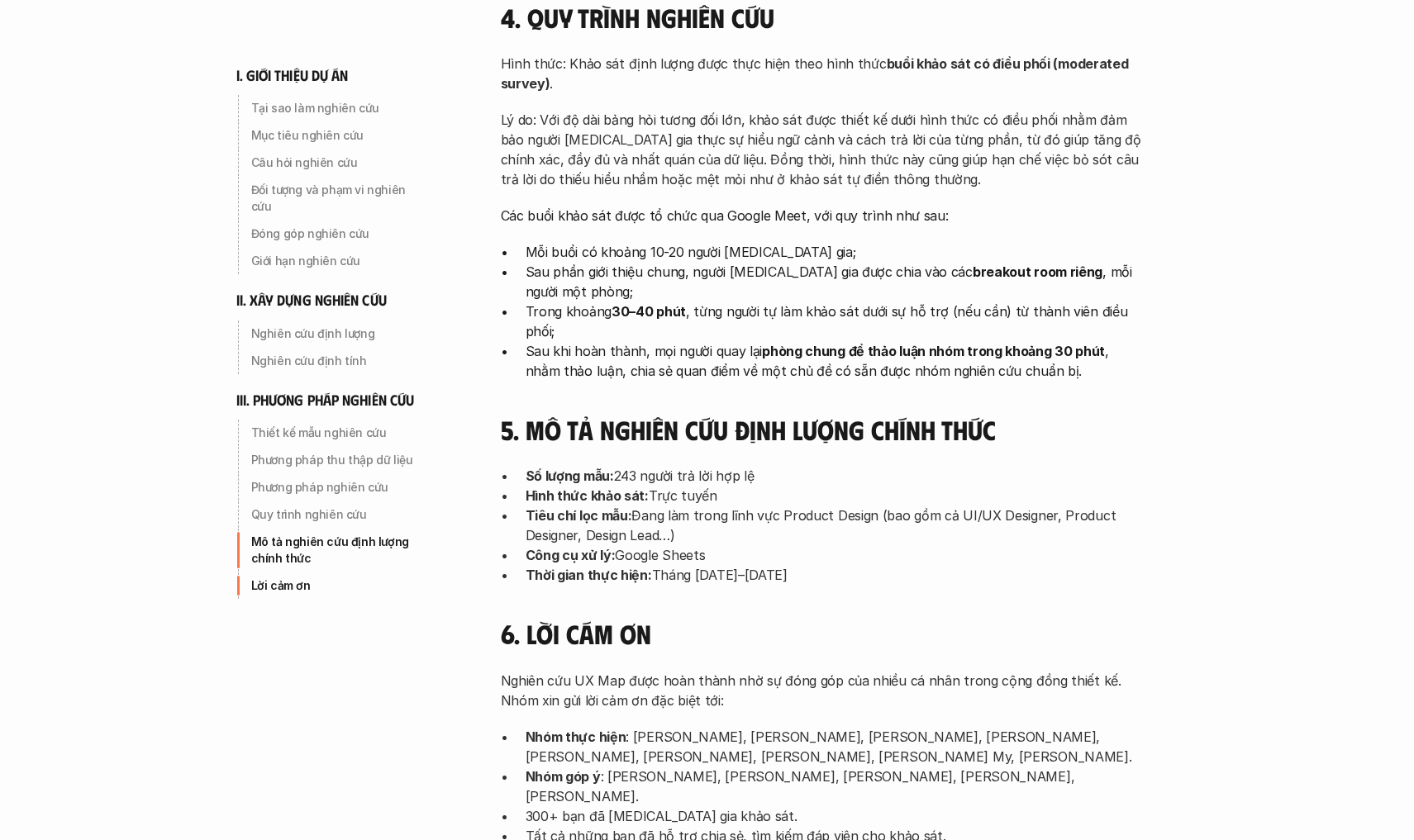
drag, startPoint x: 623, startPoint y: 359, endPoint x: 773, endPoint y: 402, distance: 156.0
click at [773, 466] on ul "Số lượng mẫu: 243 người trả lời hợp lệ Hình thức khảo sát: Trực tuyến Tiêu chí …" at bounding box center [823, 525] width 644 height 119
drag, startPoint x: 1099, startPoint y: 416, endPoint x: 1125, endPoint y: 416, distance: 26.0
click at [1125, 545] on p "Công cụ xử lý: Google Sheets" at bounding box center [835, 555] width 620 height 20
drag, startPoint x: 1192, startPoint y: 398, endPoint x: 1219, endPoint y: 360, distance: 46.6
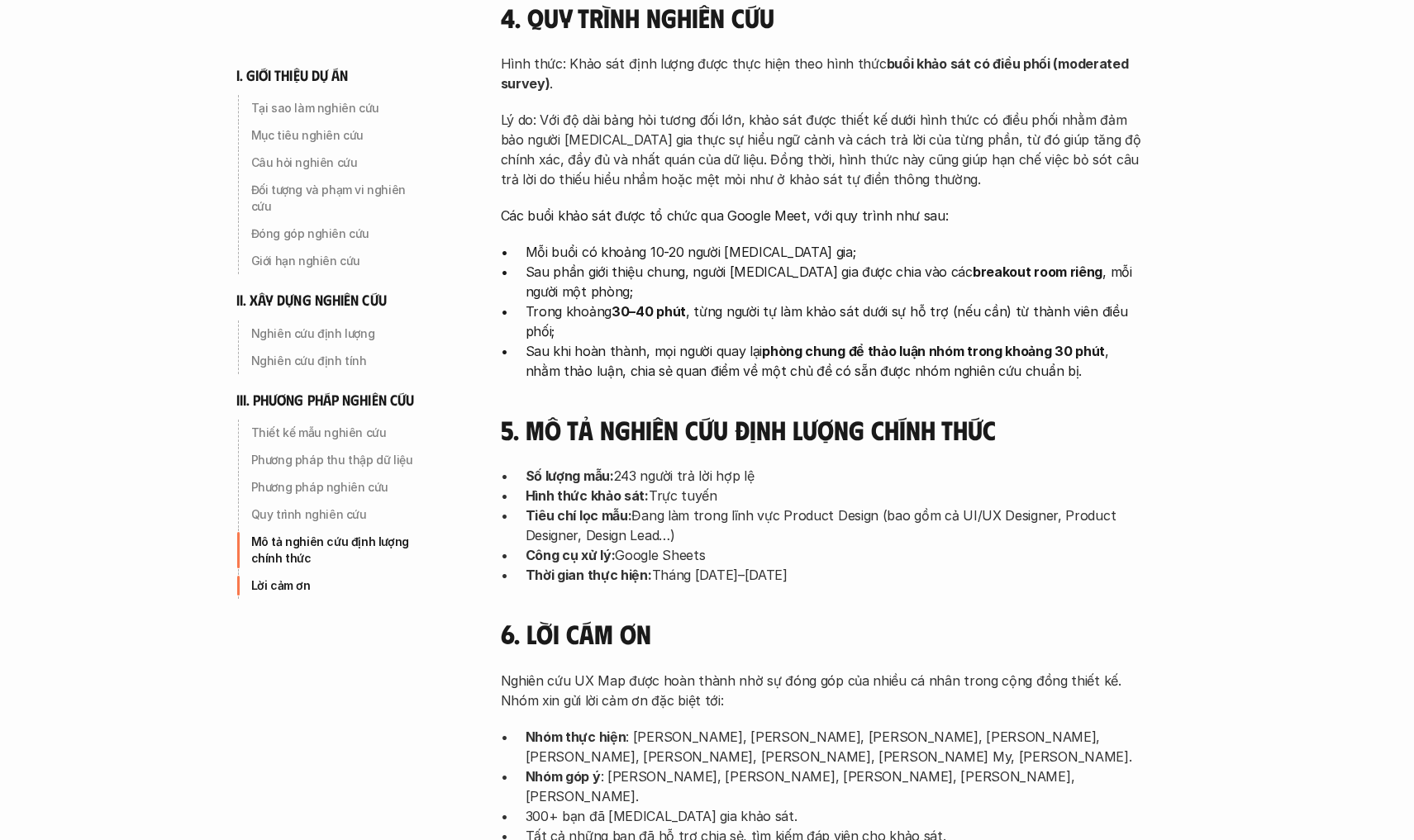
drag, startPoint x: 1117, startPoint y: 372, endPoint x: 1135, endPoint y: 341, distance: 35.8
click at [1135, 466] on ul "Số lượng mẫu: 243 người trả lời hợp lệ Hình thức khảo sát: Trực tuyến Tiêu chí …" at bounding box center [823, 525] width 644 height 119
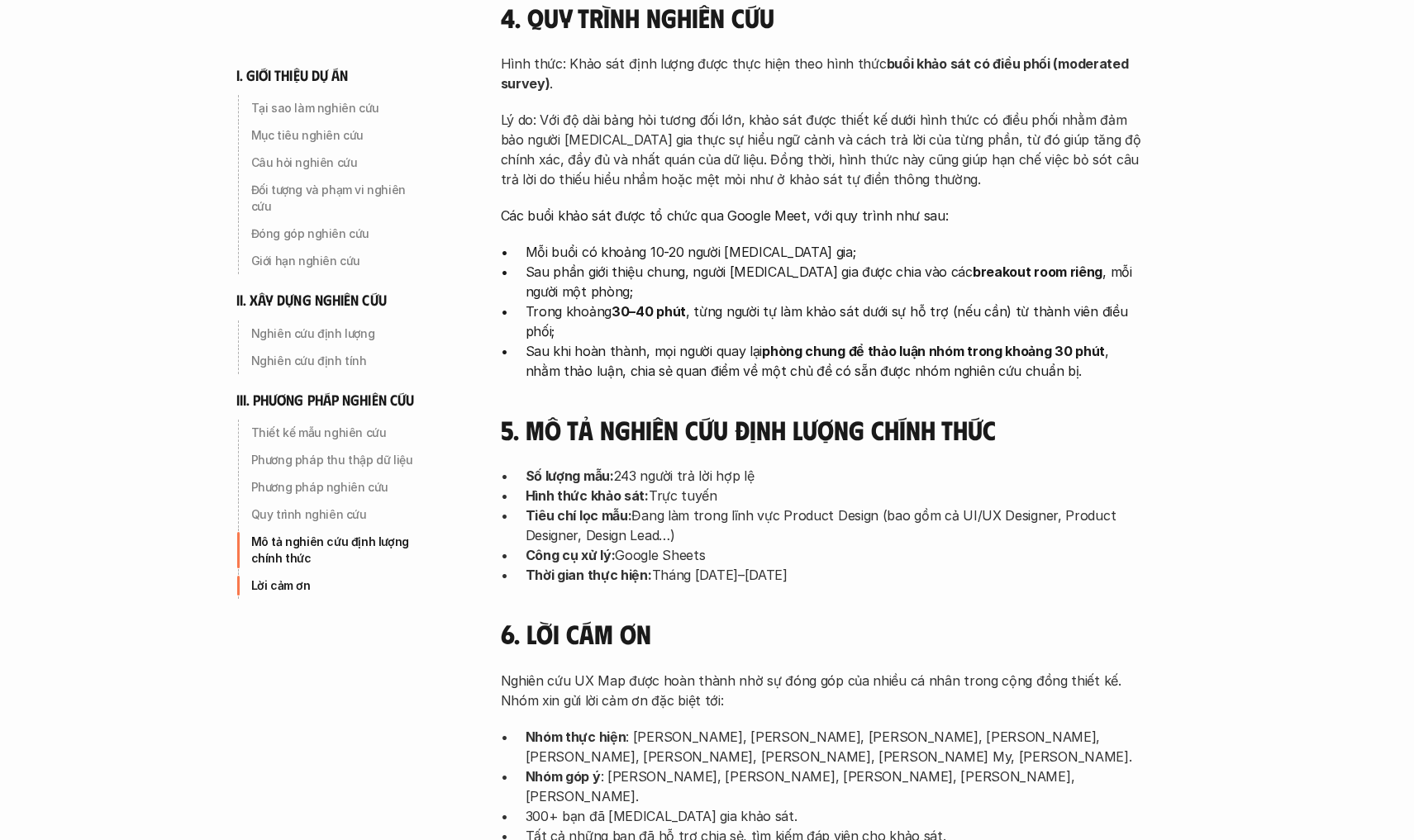
drag, startPoint x: 976, startPoint y: 442, endPoint x: 1076, endPoint y: 384, distance: 115.6
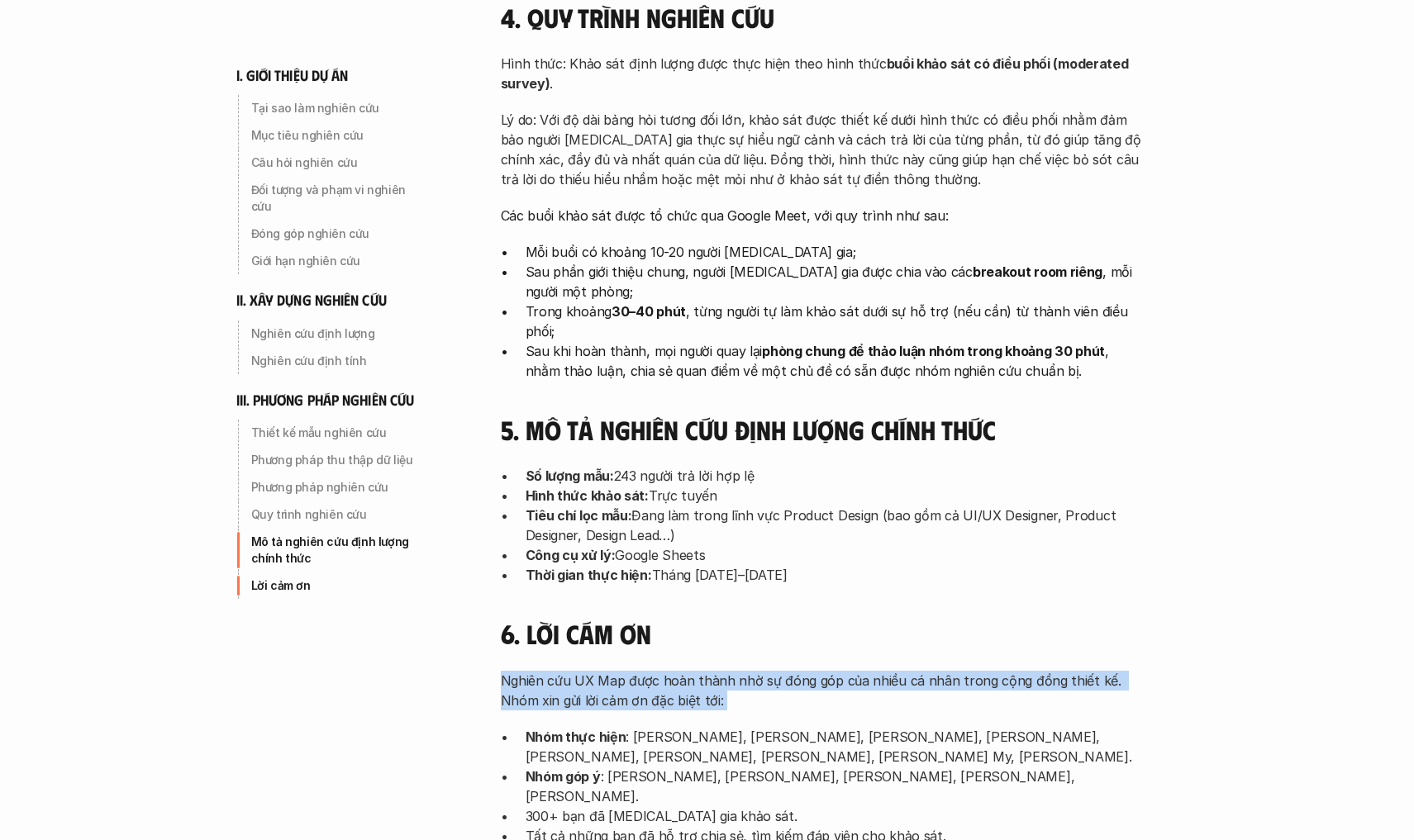
drag, startPoint x: 1187, startPoint y: 580, endPoint x: 1208, endPoint y: 511, distance: 72.1
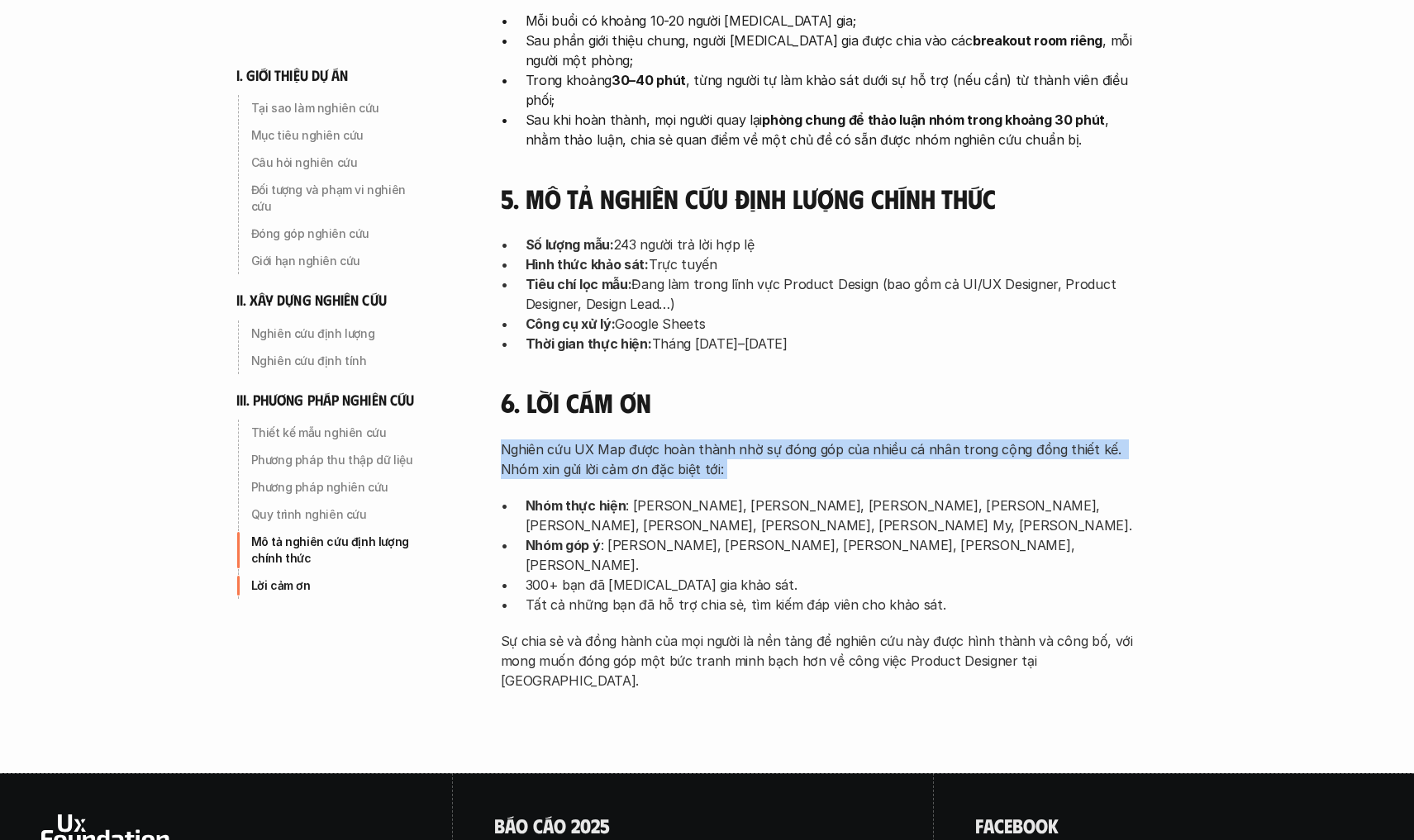
scroll to position [5233, 0]
